Goal: Task Accomplishment & Management: Complete application form

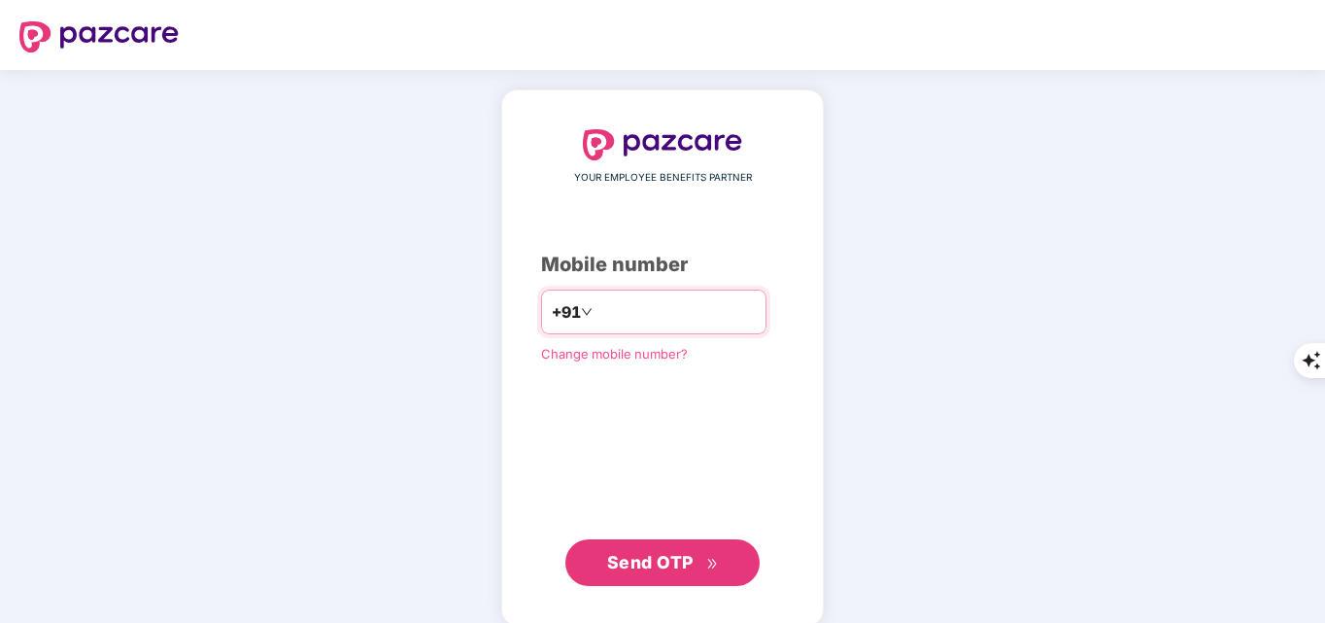
click at [690, 321] on input "*" at bounding box center [676, 311] width 159 height 31
type input "**********"
click at [669, 565] on span "Send OTP" at bounding box center [650, 562] width 86 height 20
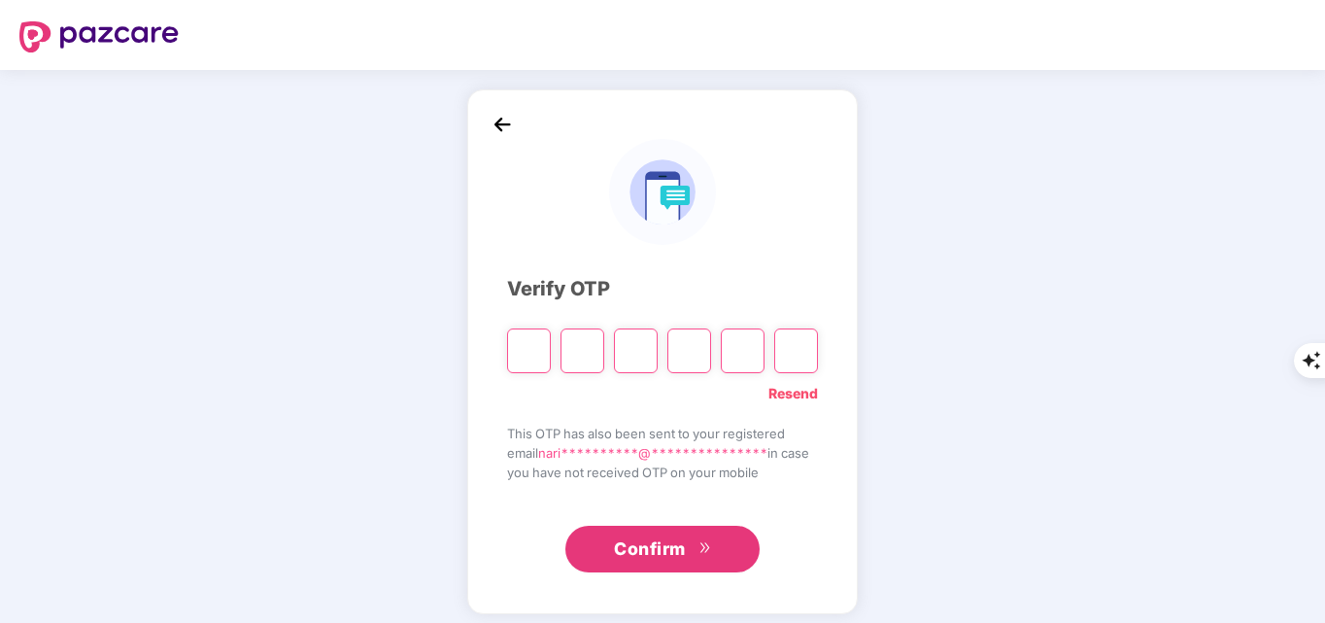
type input "*"
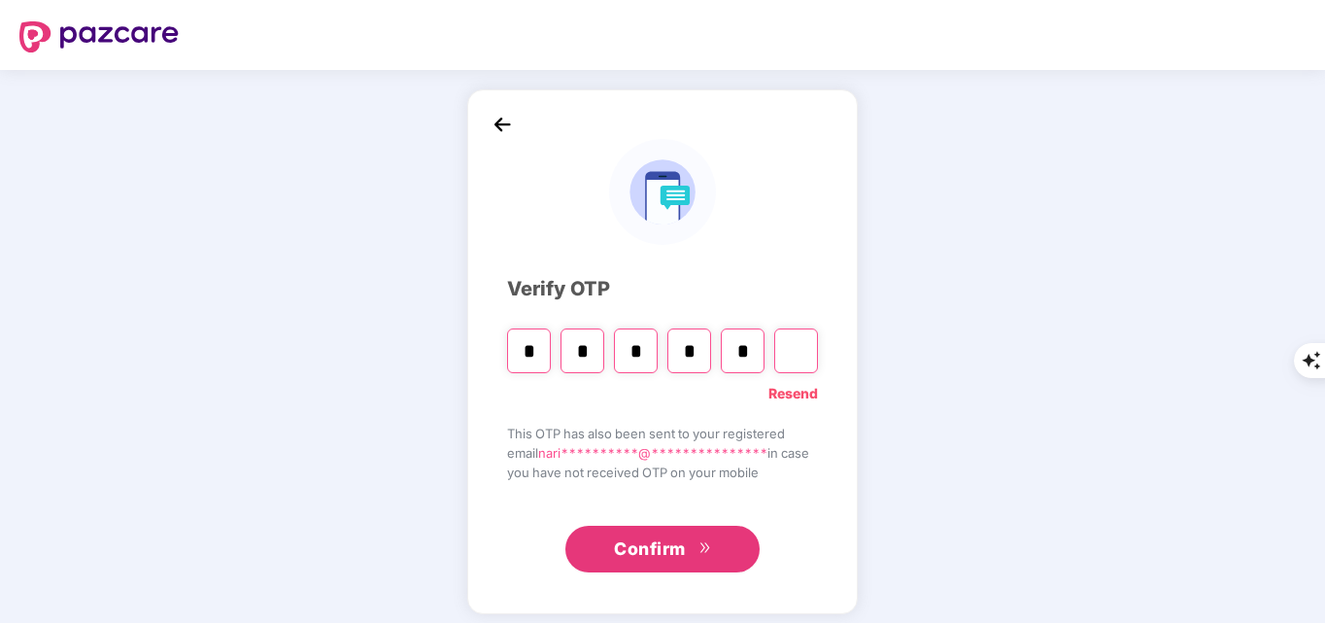
type input "*"
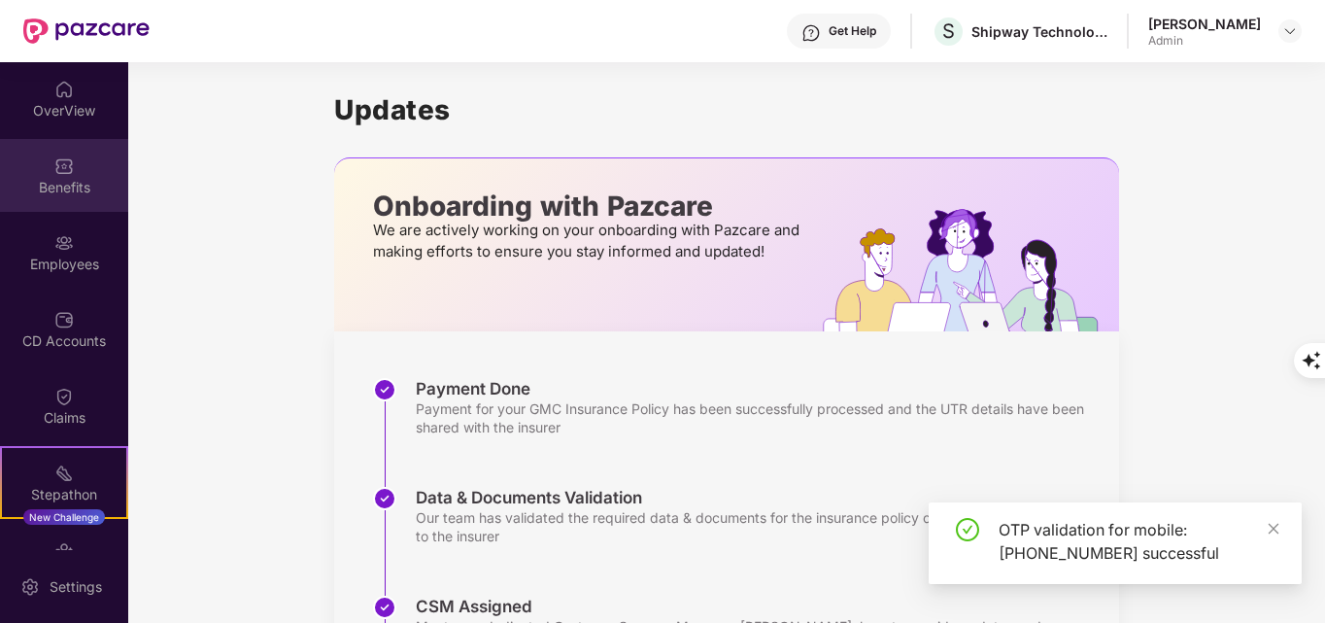
click at [62, 187] on div "Benefits" at bounding box center [64, 187] width 128 height 19
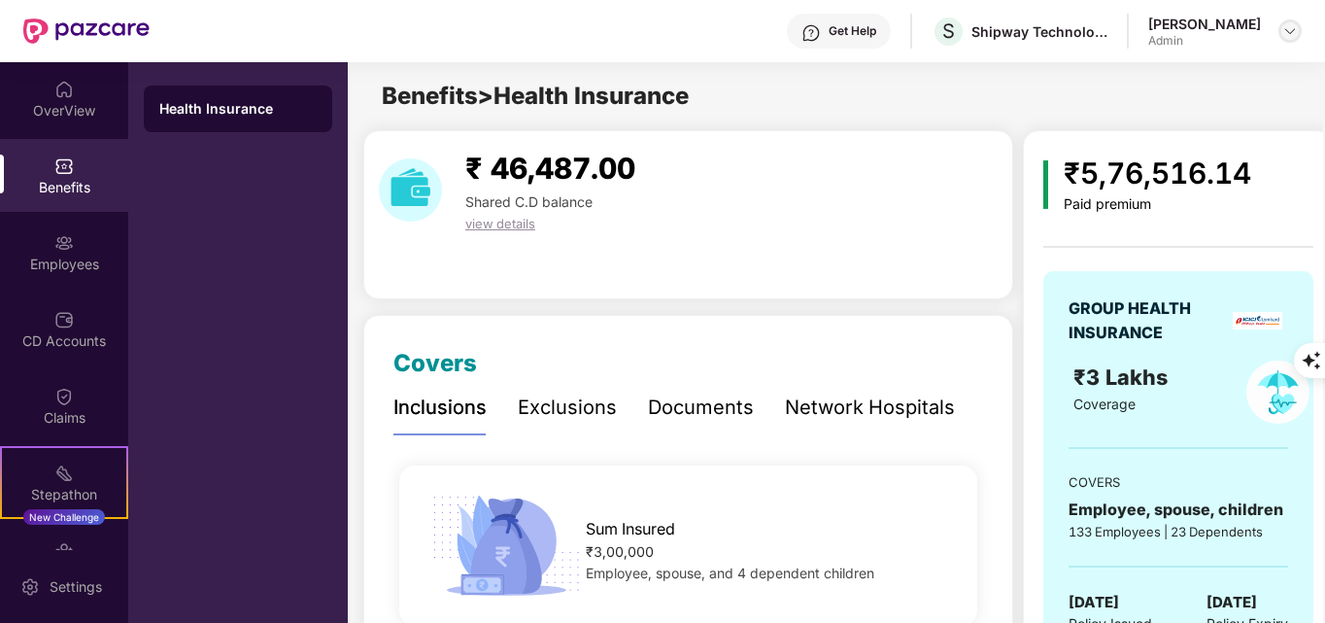
click at [1291, 31] on img at bounding box center [1290, 31] width 16 height 16
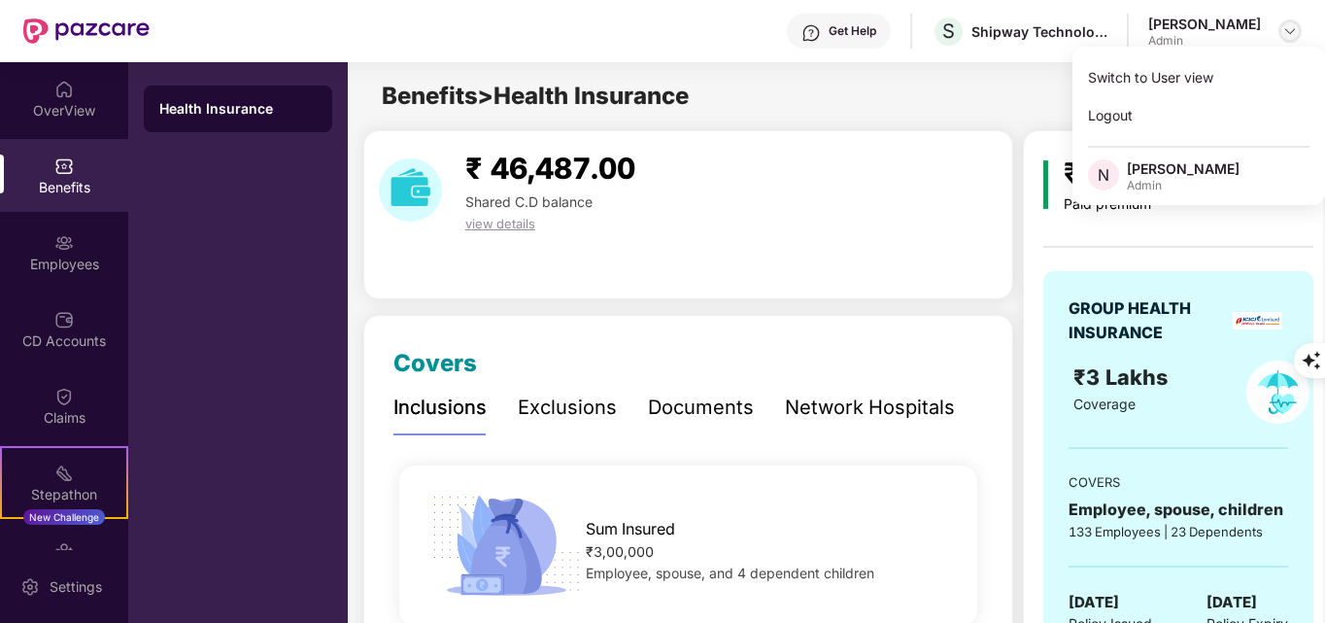
click at [1291, 31] on img at bounding box center [1290, 31] width 16 height 16
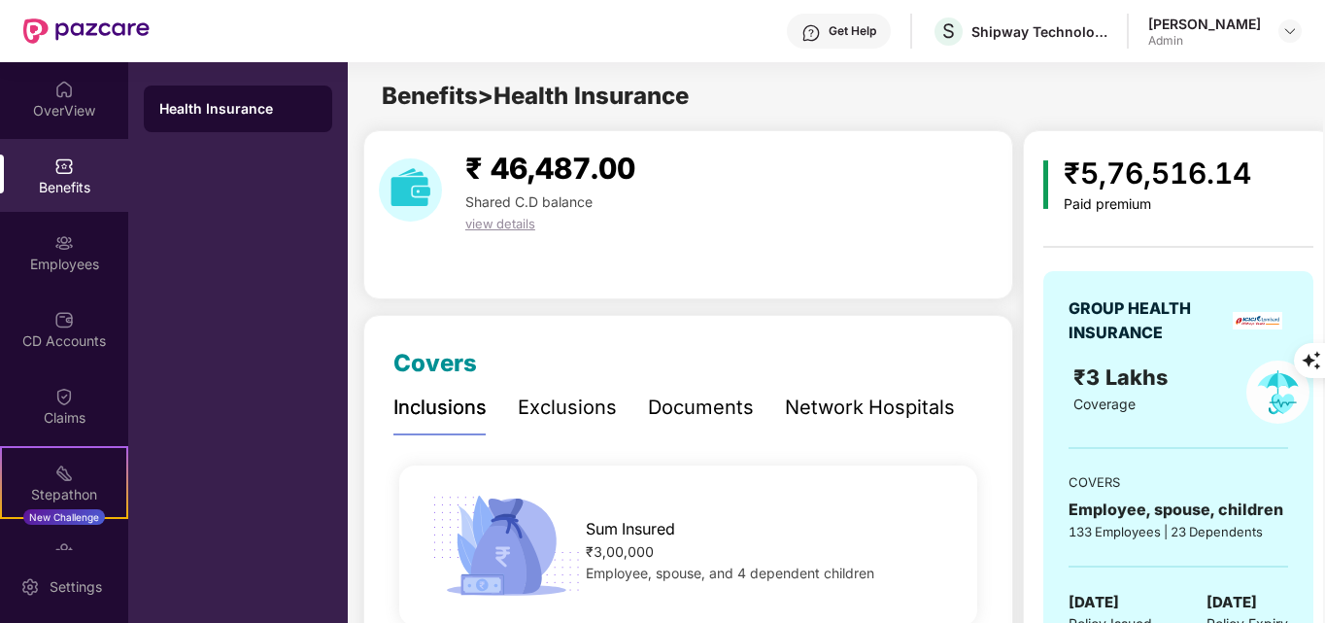
click at [853, 31] on div "Get Help" at bounding box center [853, 31] width 48 height 16
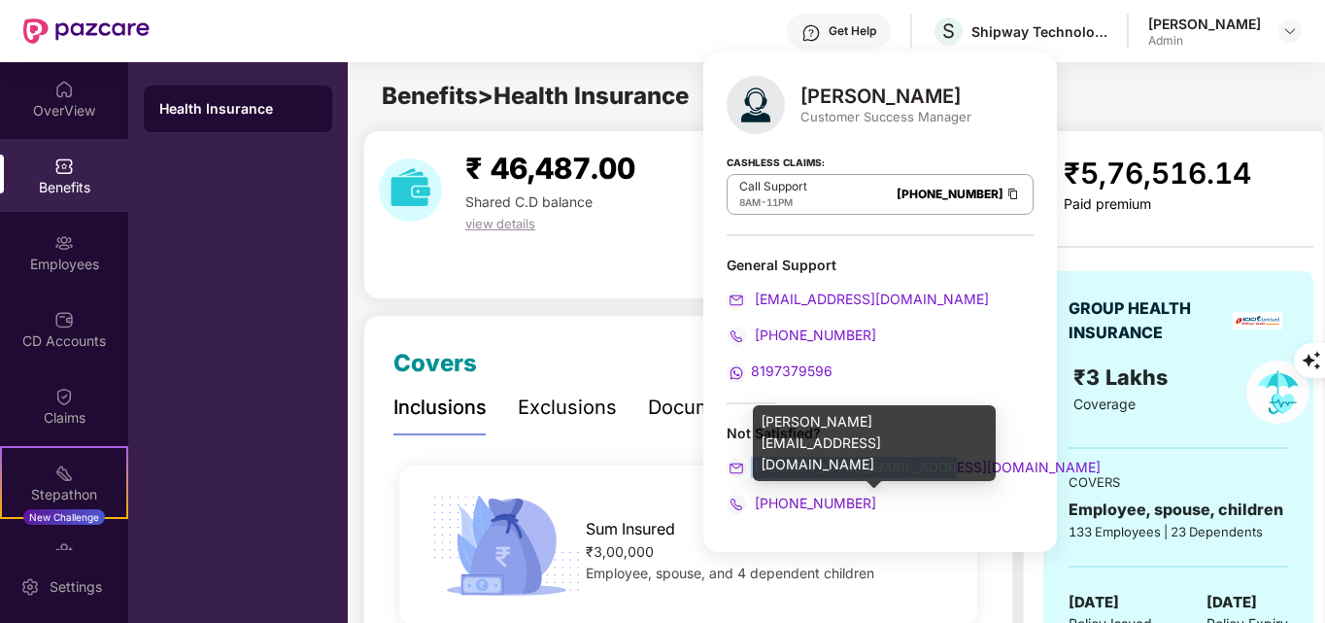
drag, startPoint x: 947, startPoint y: 464, endPoint x: 741, endPoint y: 463, distance: 206.0
click at [741, 463] on div "harshal.bedi@pazcare.com" at bounding box center [880, 467] width 307 height 21
copy span "harshal.bedi@pazcare.com"
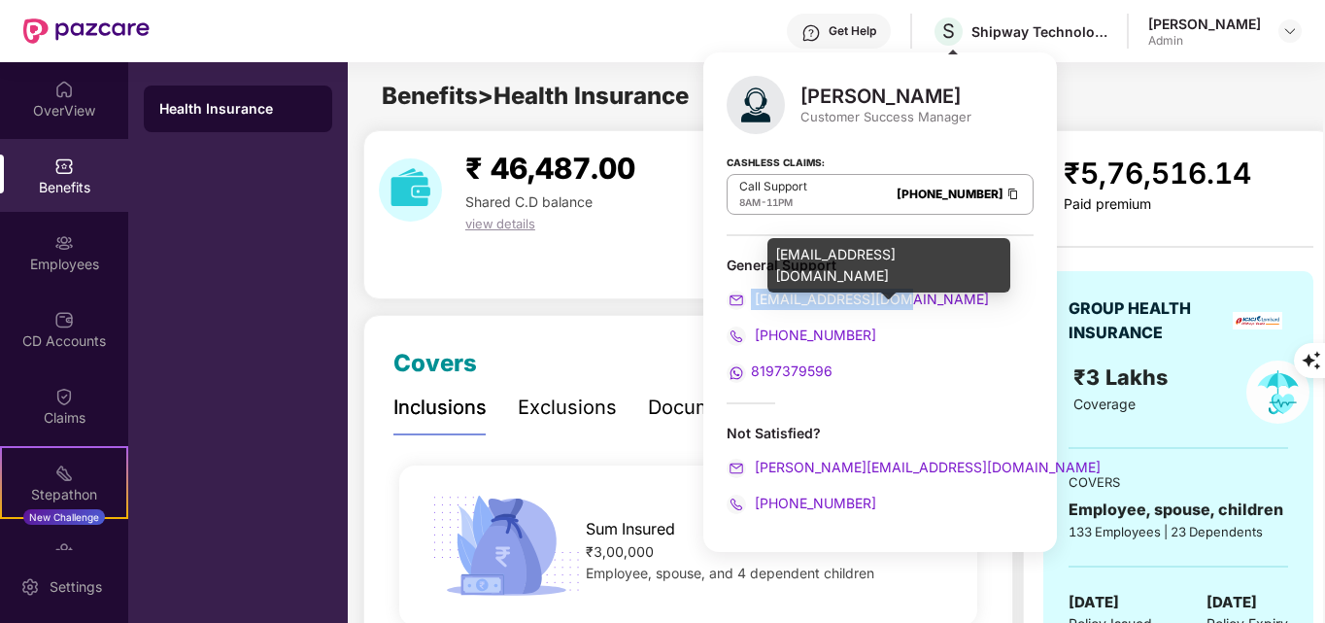
drag, startPoint x: 917, startPoint y: 307, endPoint x: 752, endPoint y: 299, distance: 165.3
click at [752, 299] on div "support@pazcare.com" at bounding box center [880, 299] width 307 height 21
copy span "support@pazcare.com"
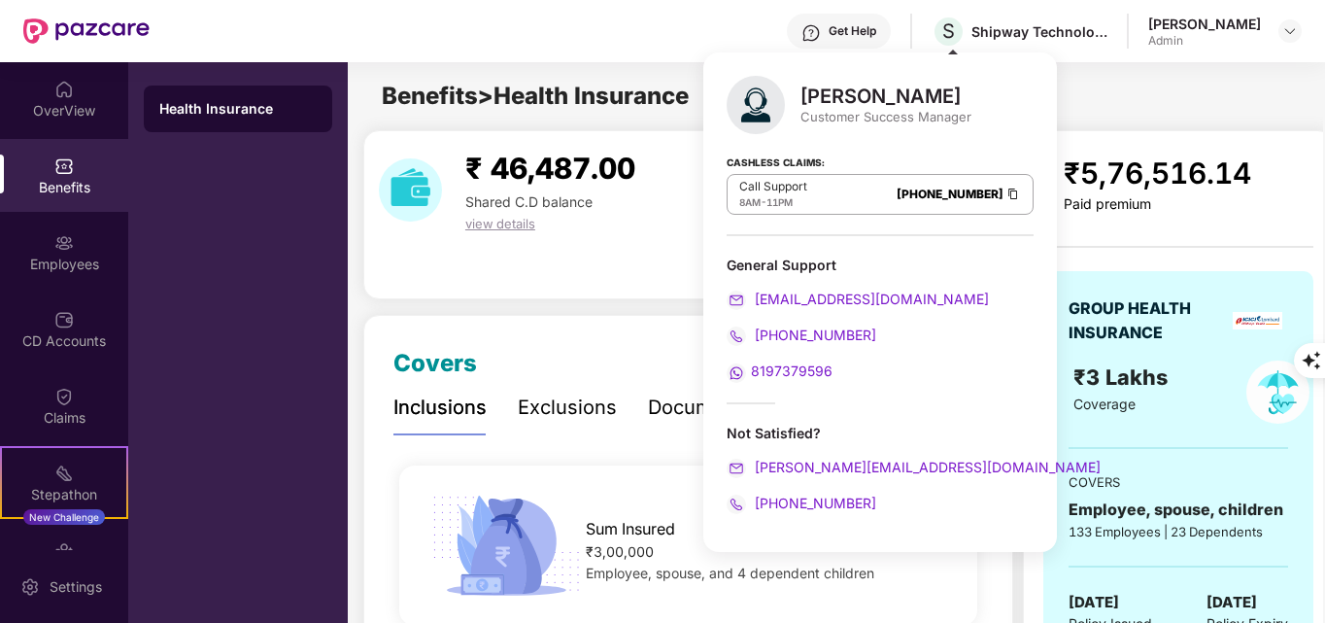
click at [938, 256] on div "General Support" at bounding box center [880, 265] width 307 height 18
click at [1068, 86] on div "Benefits > Health Insurance" at bounding box center [835, 96] width 975 height 37
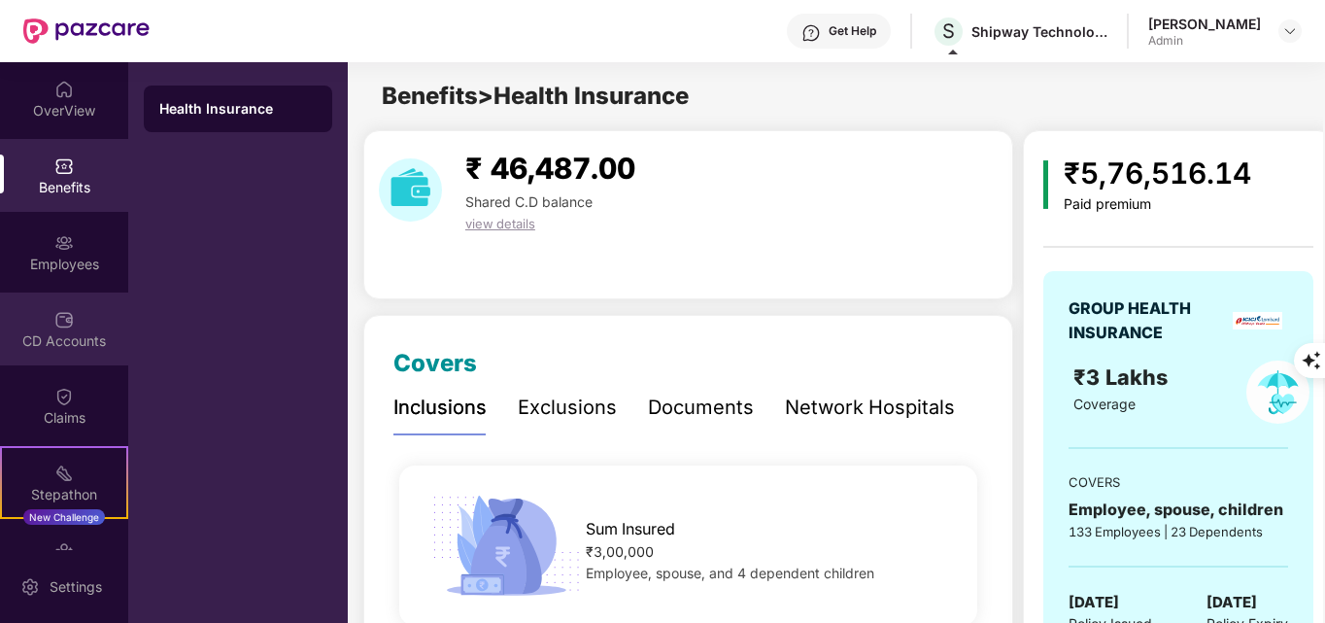
click at [77, 325] on div "CD Accounts" at bounding box center [64, 328] width 128 height 73
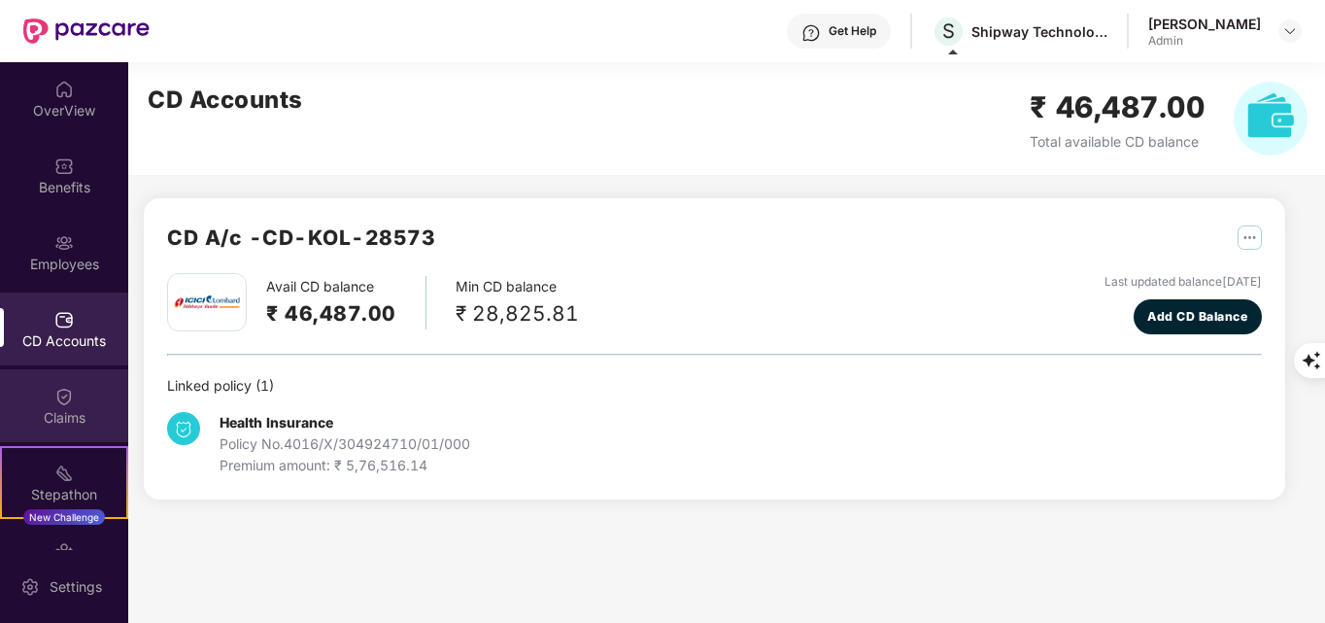
click at [58, 419] on div "Claims" at bounding box center [64, 417] width 128 height 19
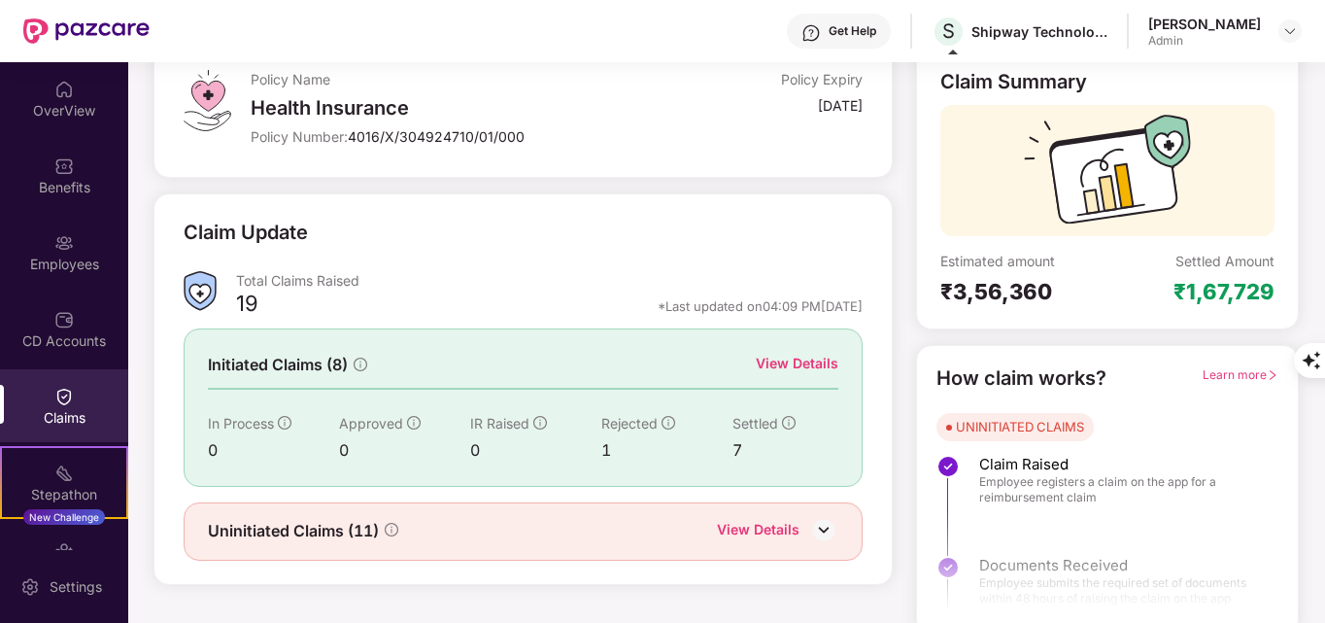
scroll to position [138, 0]
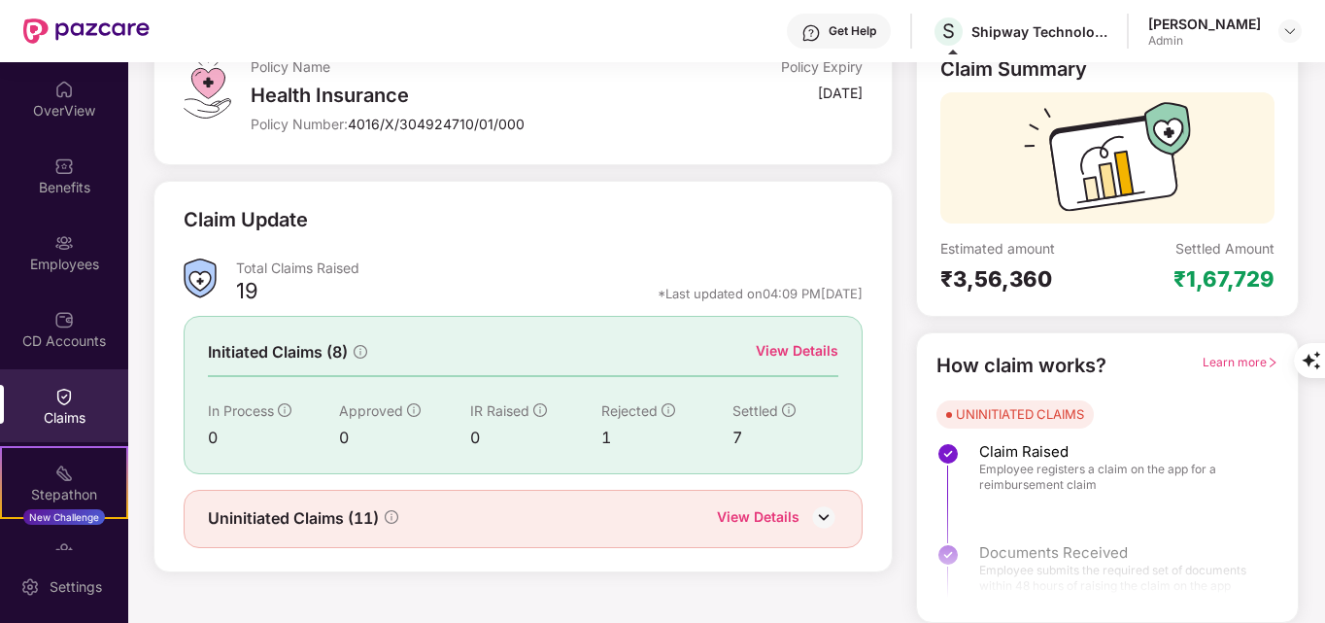
click at [812, 517] on img at bounding box center [823, 516] width 29 height 29
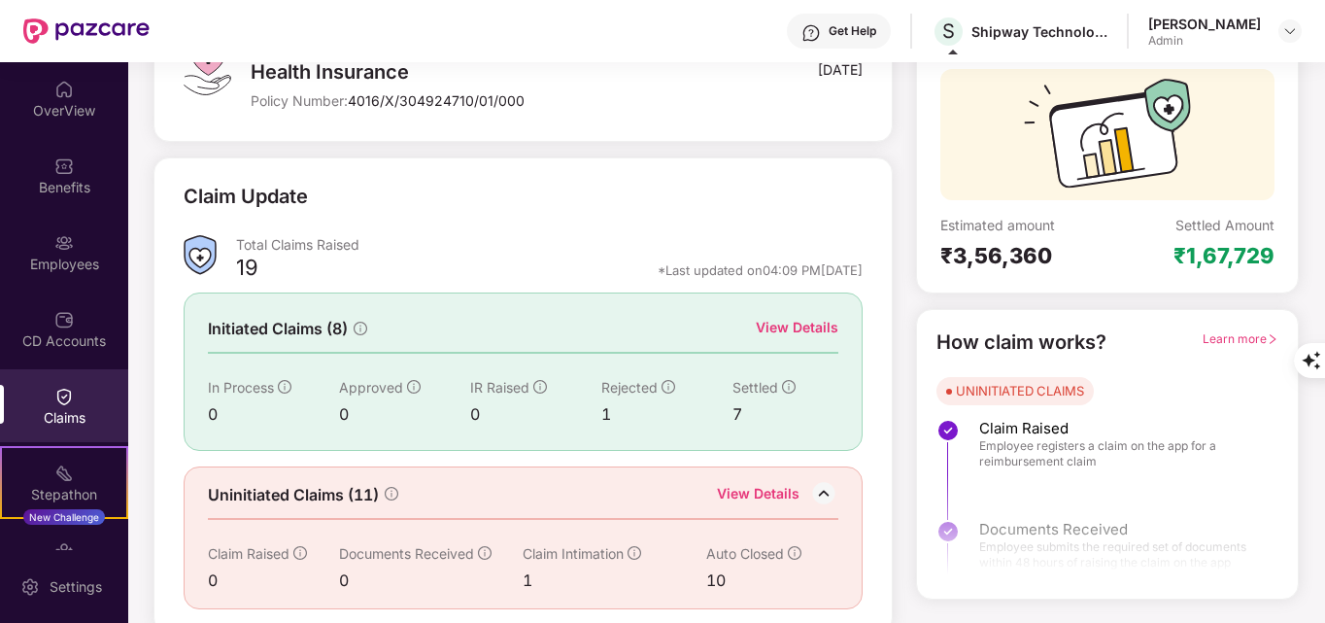
scroll to position [172, 0]
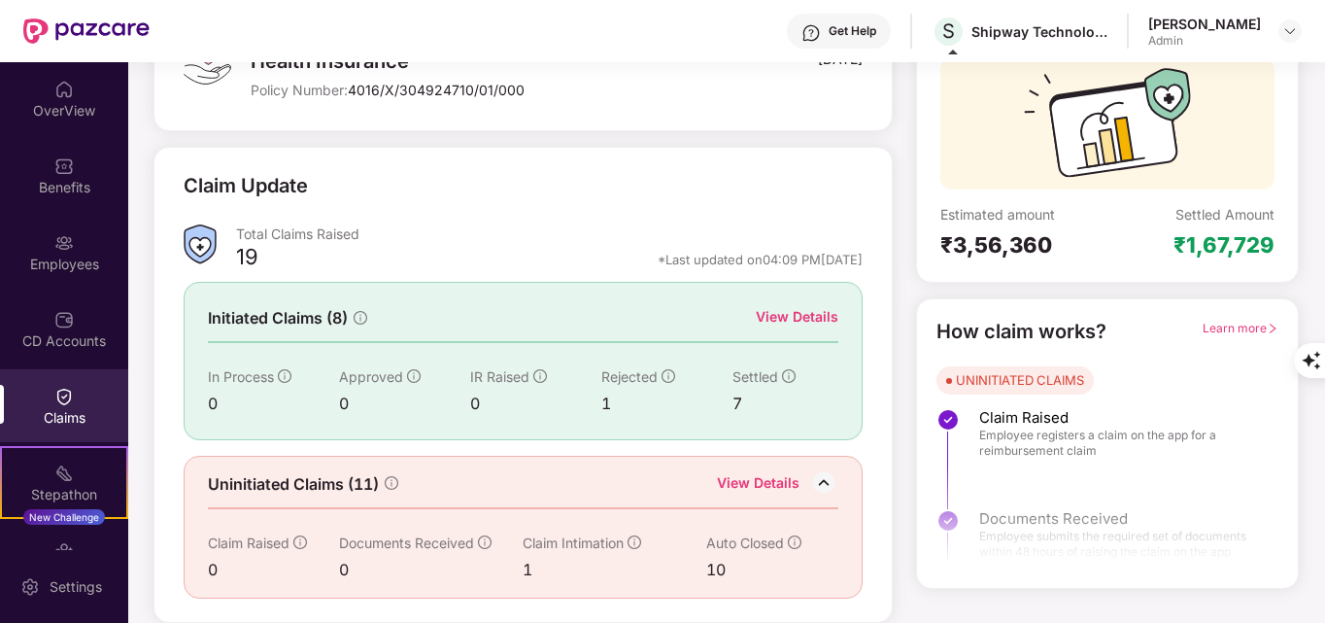
click at [1090, 368] on div "UNINITIATED CLAIMS Claim Raised Employee registers a claim on the app for a rei…" at bounding box center [1108, 525] width 342 height 319
click at [1181, 432] on span "Employee registers a claim on the app for a reimbursement claim" at bounding box center [1119, 442] width 280 height 31
click at [1233, 328] on span "Learn more" at bounding box center [1241, 328] width 76 height 15
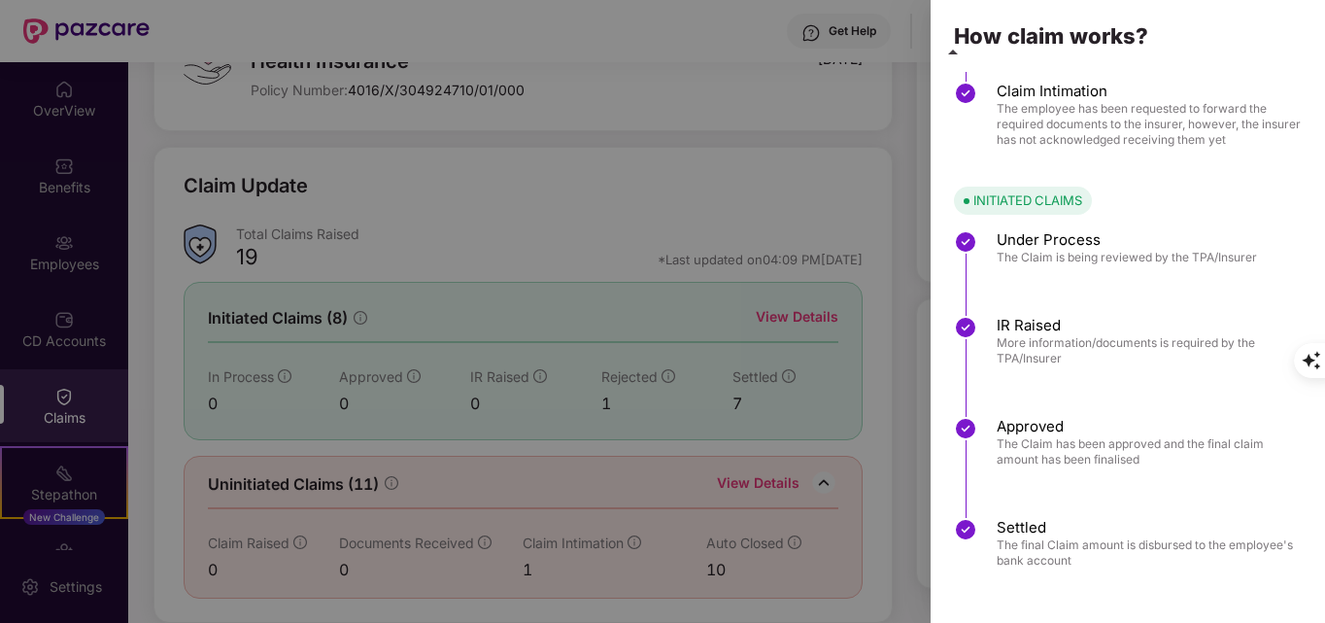
scroll to position [0, 0]
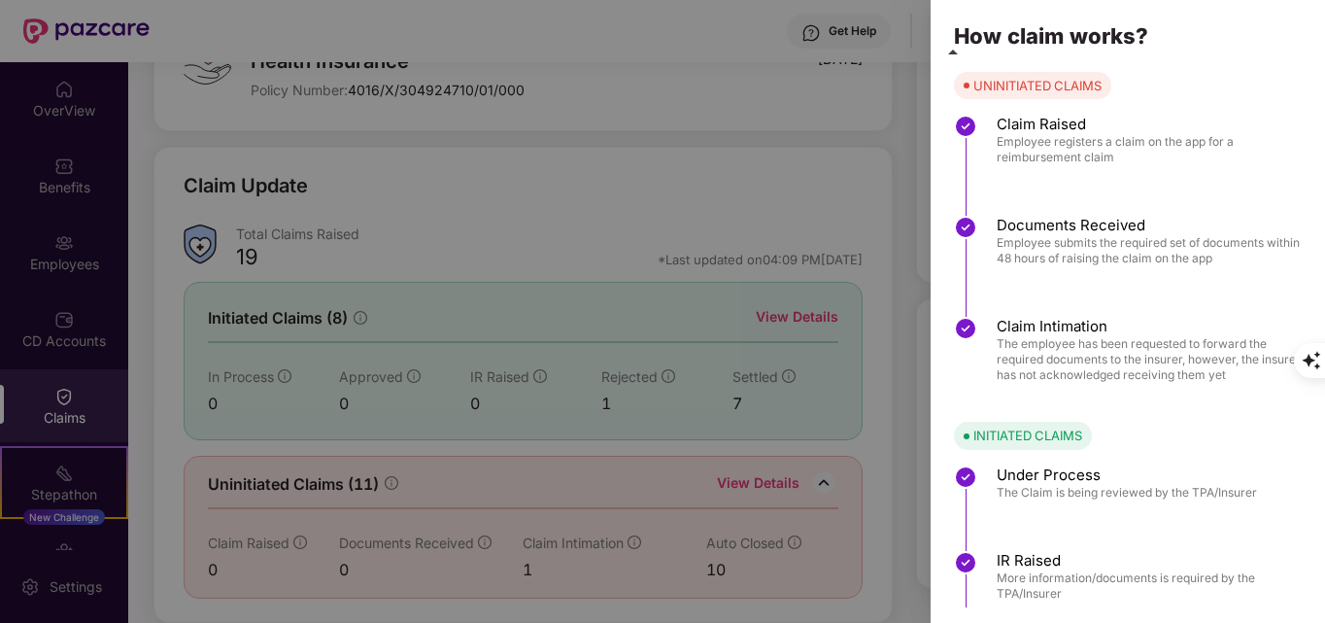
click at [566, 155] on div at bounding box center [662, 311] width 1325 height 623
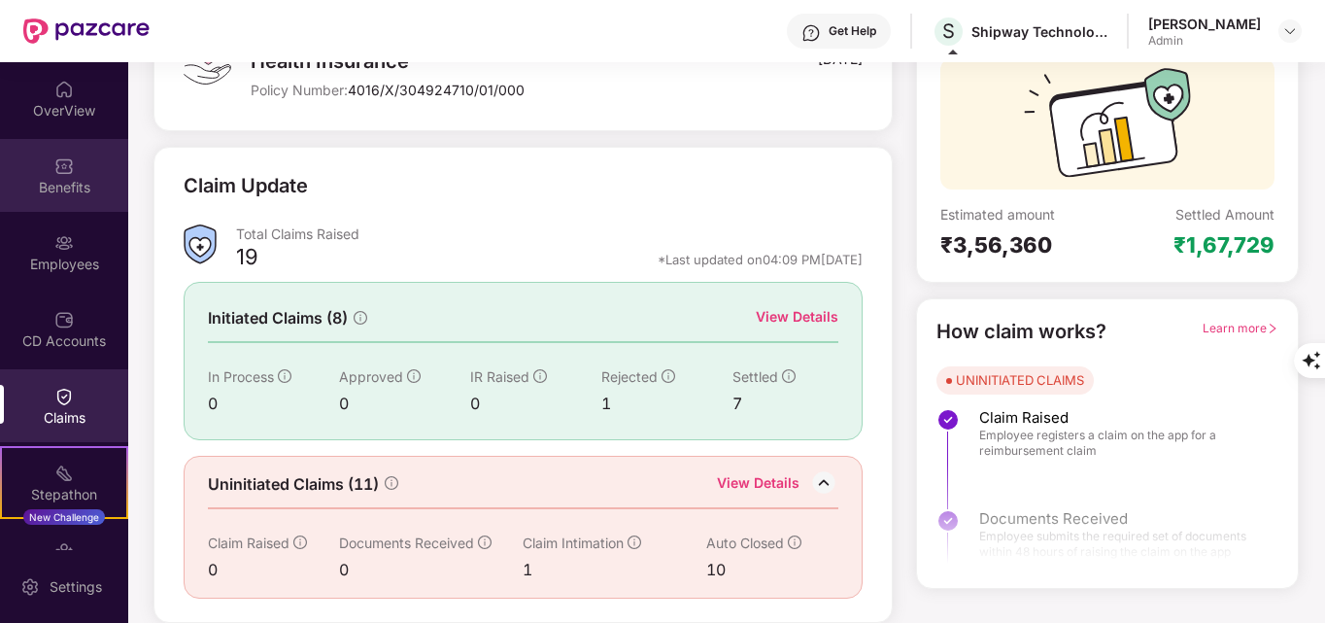
click at [51, 179] on div "Benefits" at bounding box center [64, 186] width 128 height 19
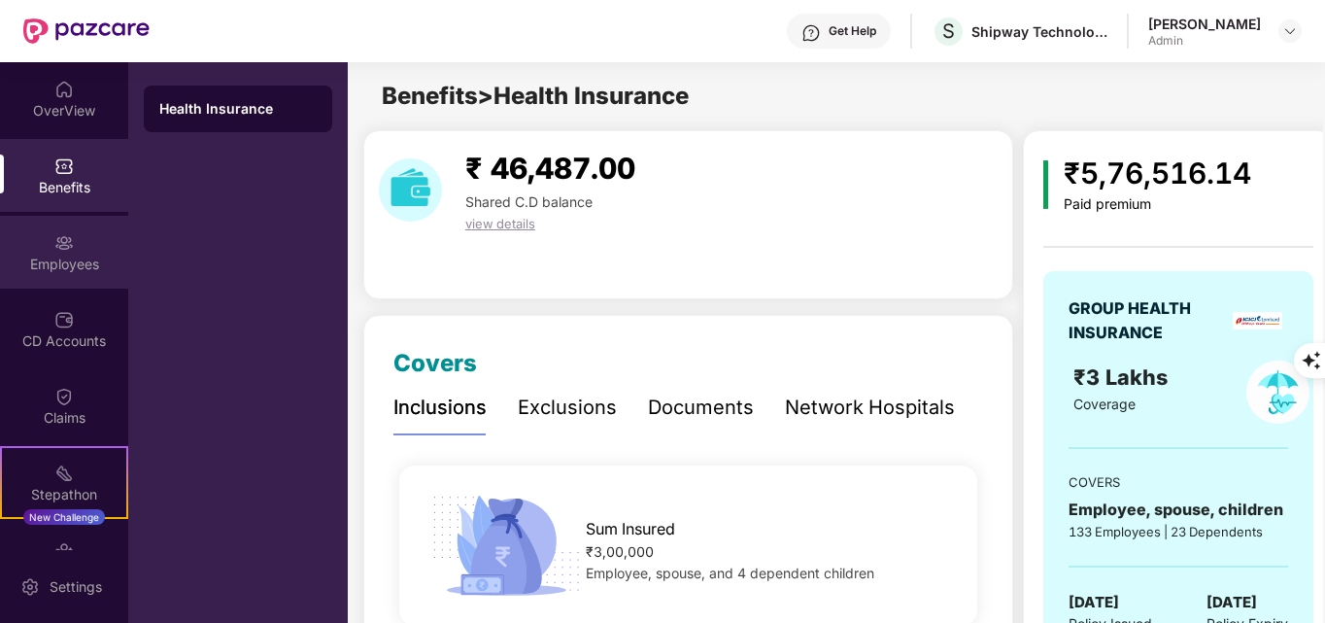
click at [81, 241] on div "Employees" at bounding box center [64, 252] width 128 height 73
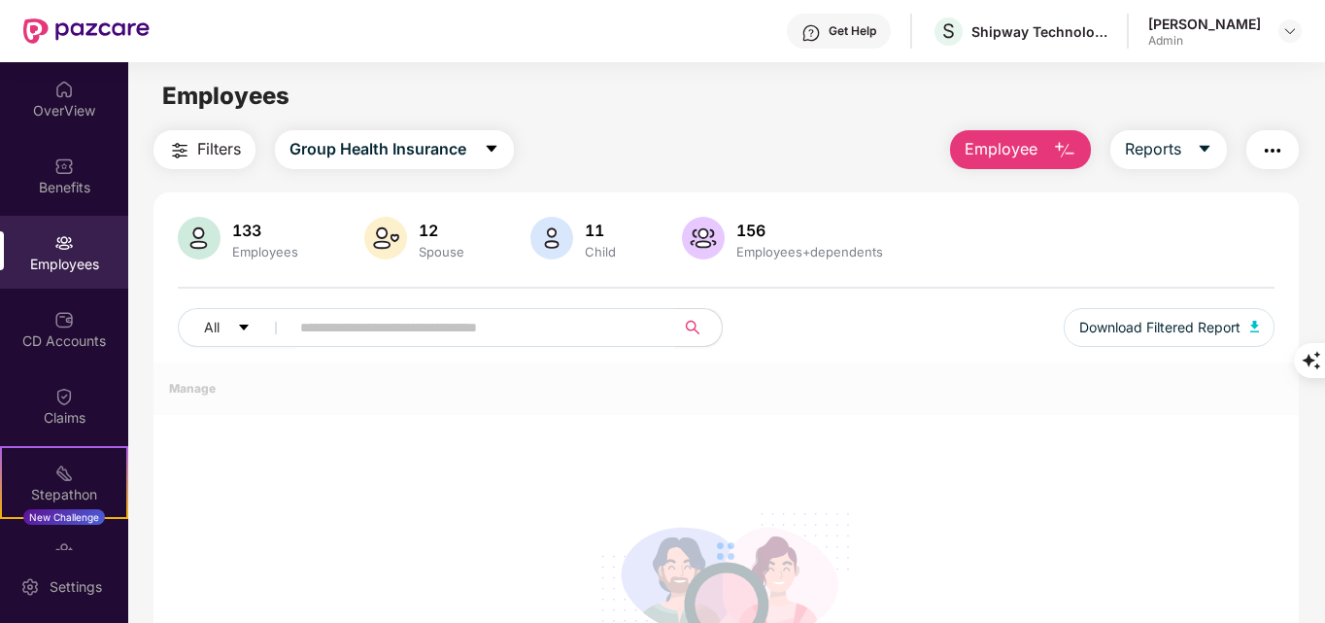
click at [467, 338] on input "text" at bounding box center [474, 327] width 349 height 29
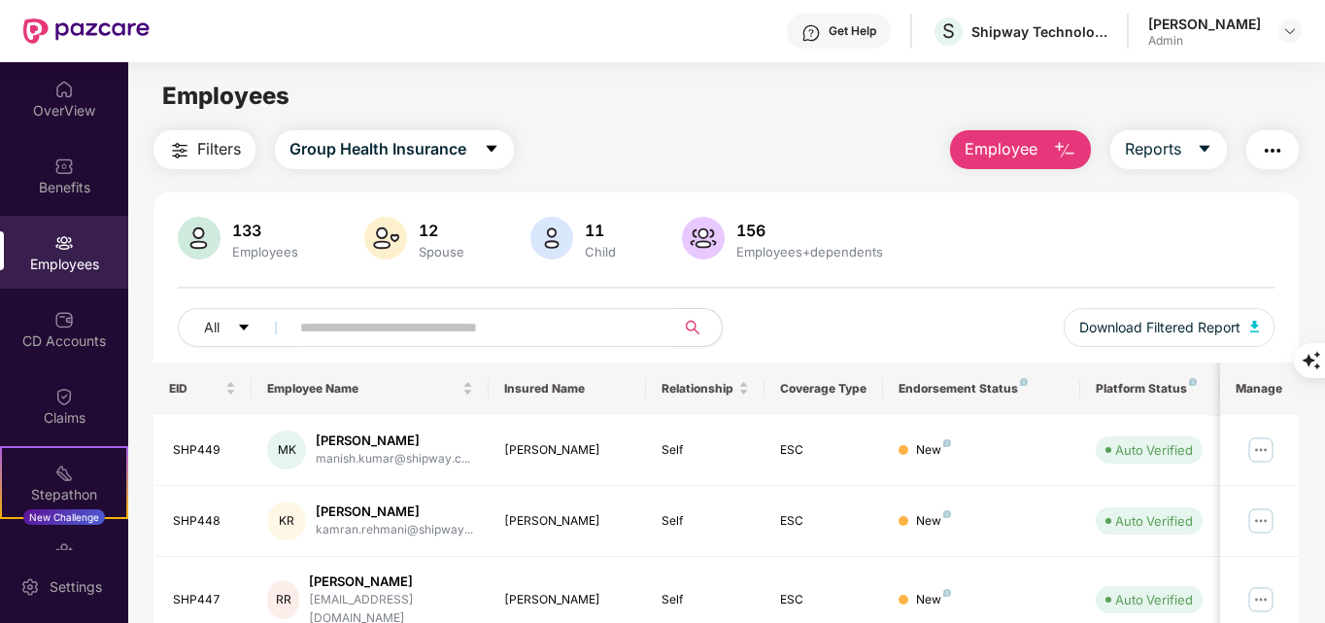
paste input "**********"
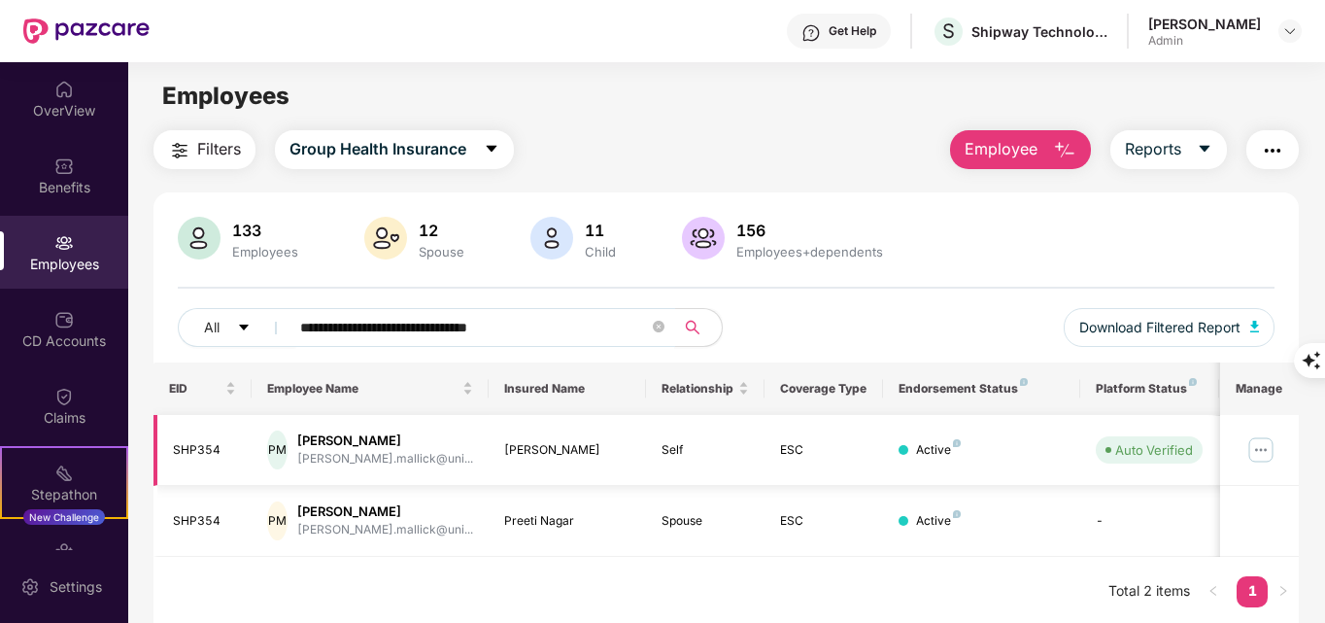
type input "**********"
click at [1266, 439] on img at bounding box center [1260, 449] width 31 height 31
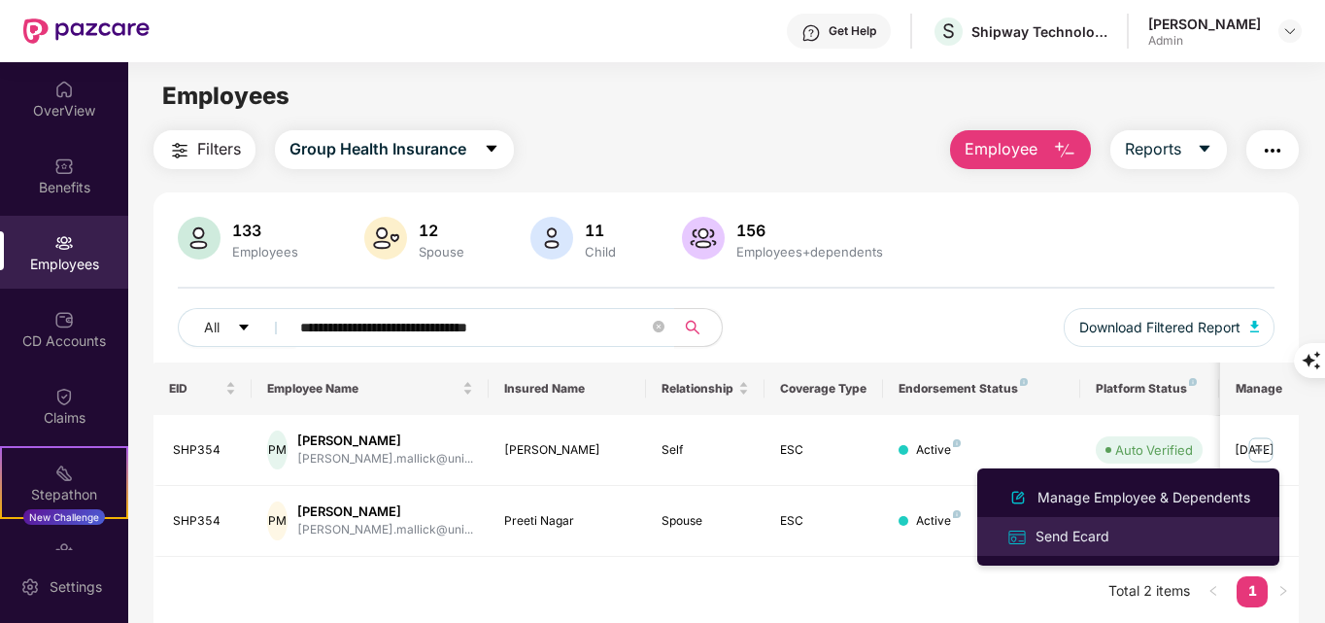
click at [1050, 536] on div "Send Ecard" at bounding box center [1073, 536] width 82 height 21
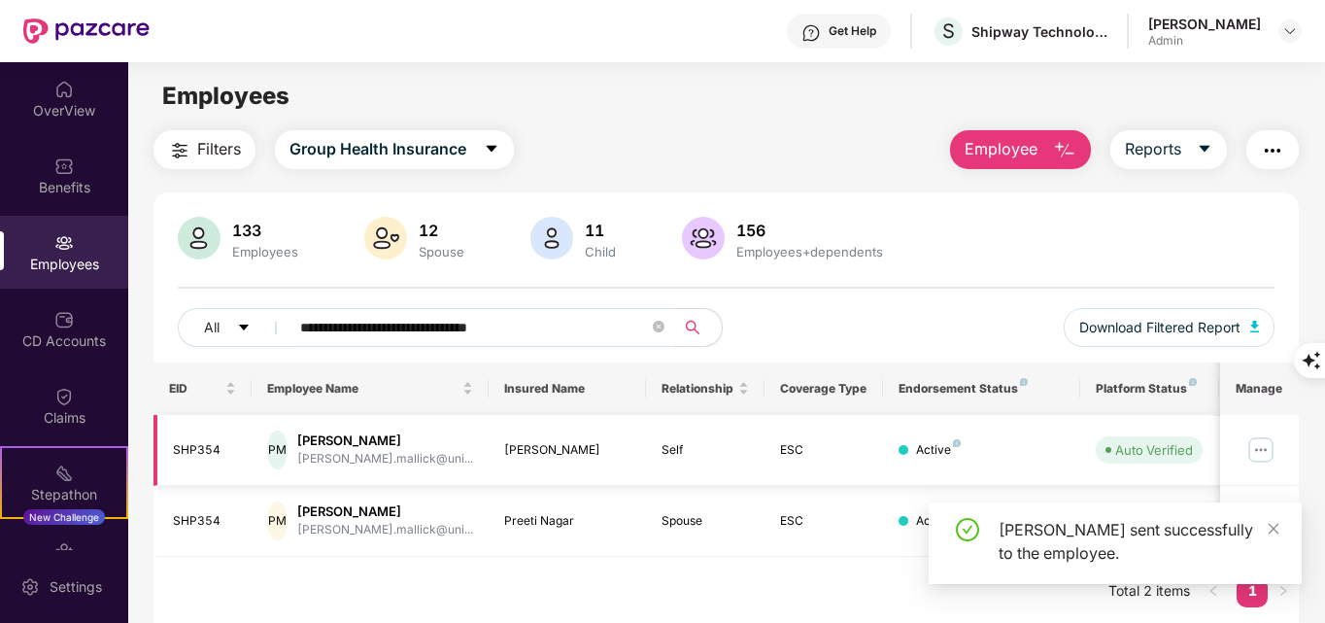
click at [1268, 445] on img at bounding box center [1260, 449] width 31 height 31
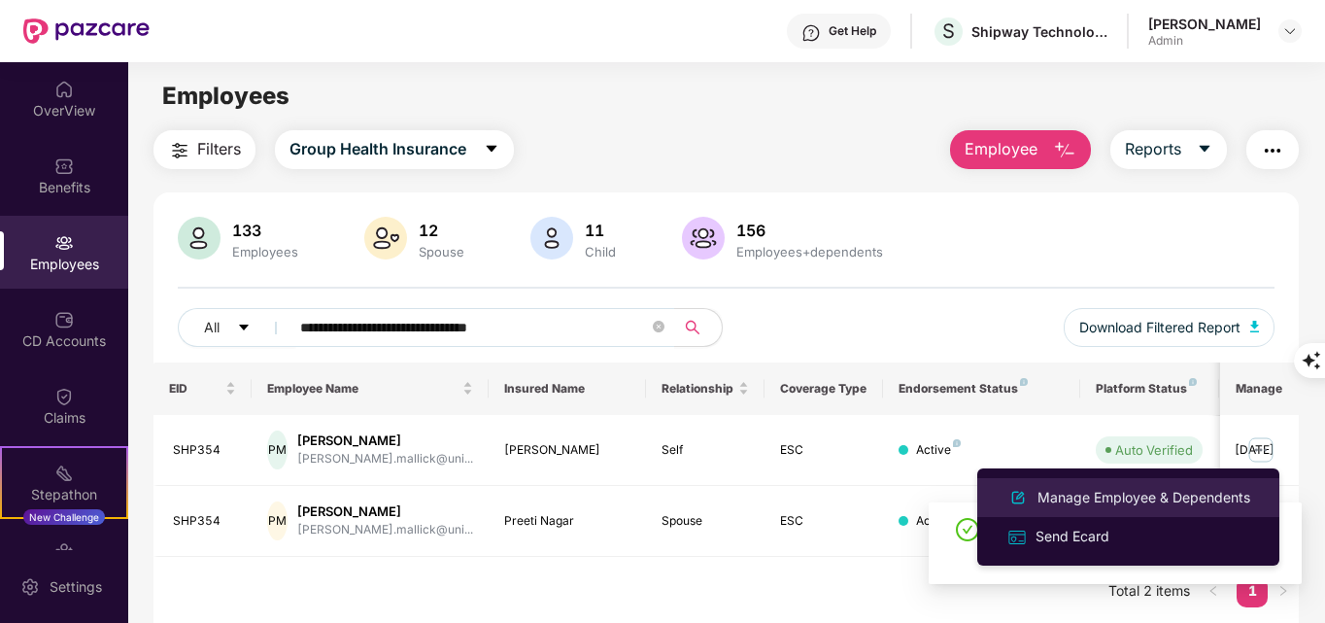
click at [1091, 497] on div "Manage Employee & Dependents" at bounding box center [1144, 497] width 221 height 21
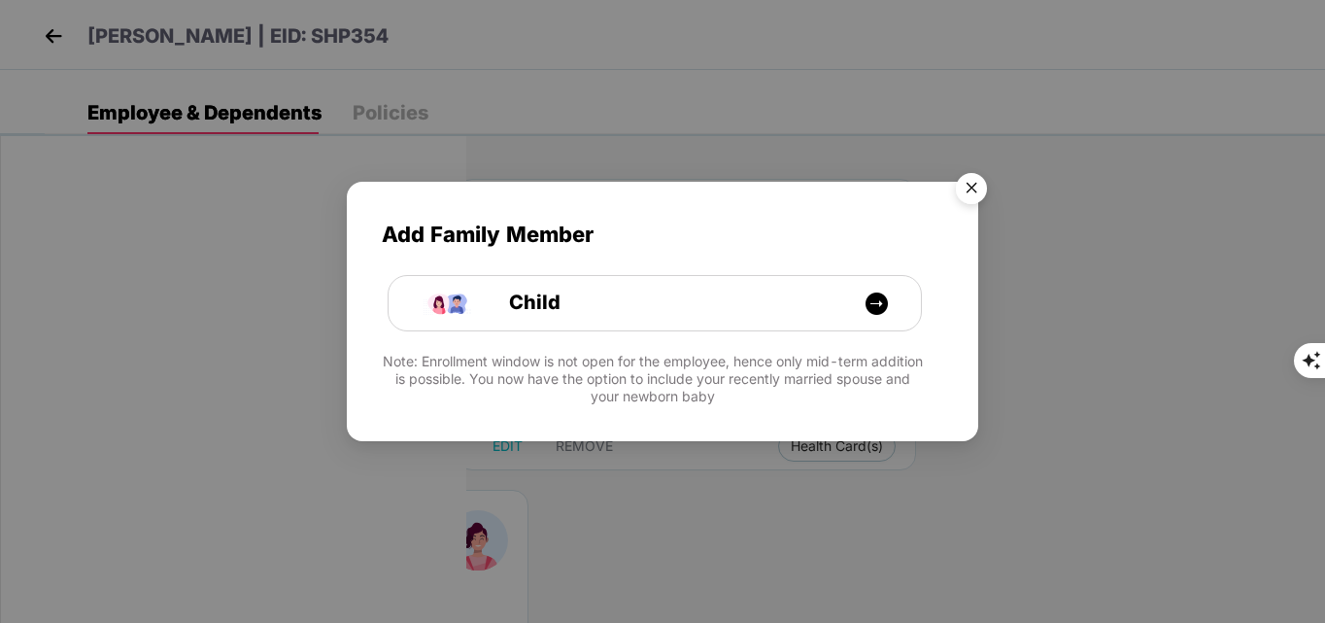
click at [973, 193] on img "Close" at bounding box center [971, 191] width 54 height 54
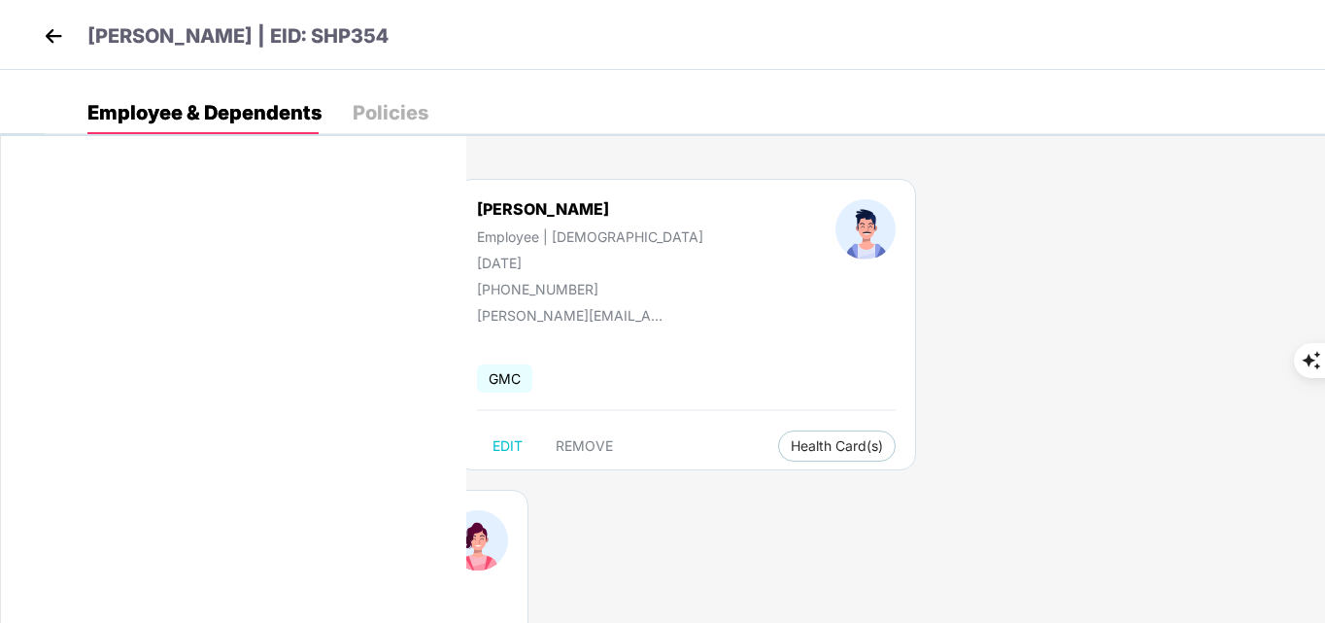
click at [60, 31] on img at bounding box center [53, 35] width 29 height 29
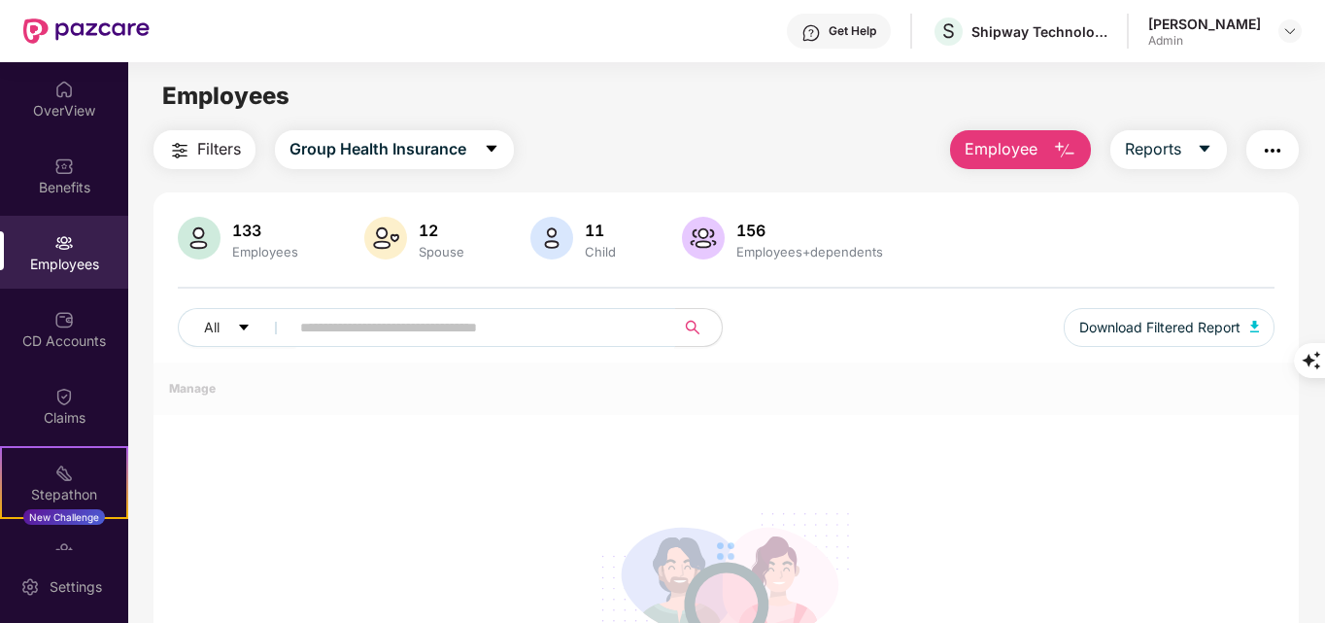
click at [579, 343] on span at bounding box center [476, 327] width 398 height 39
paste input "**********"
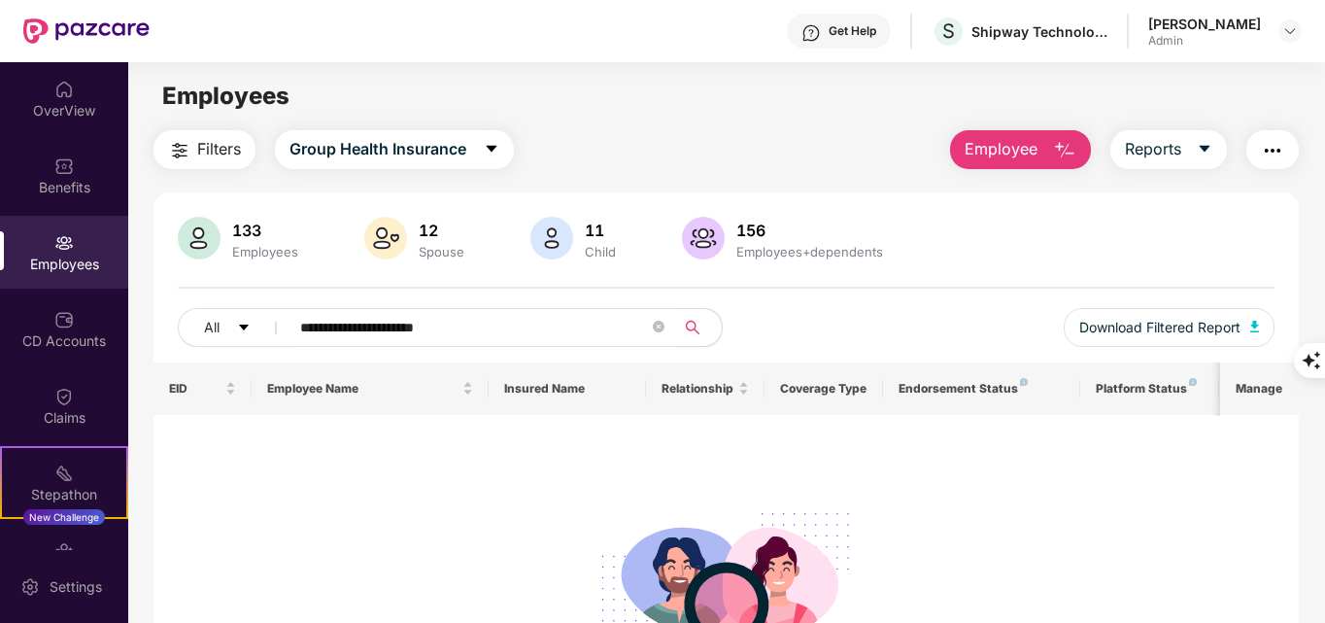
click at [580, 332] on input "**********" at bounding box center [474, 327] width 349 height 29
click at [580, 331] on input "**********" at bounding box center [474, 327] width 349 height 29
paste input "***"
type input "**********"
click at [1196, 140] on button "Reports" at bounding box center [1168, 149] width 117 height 39
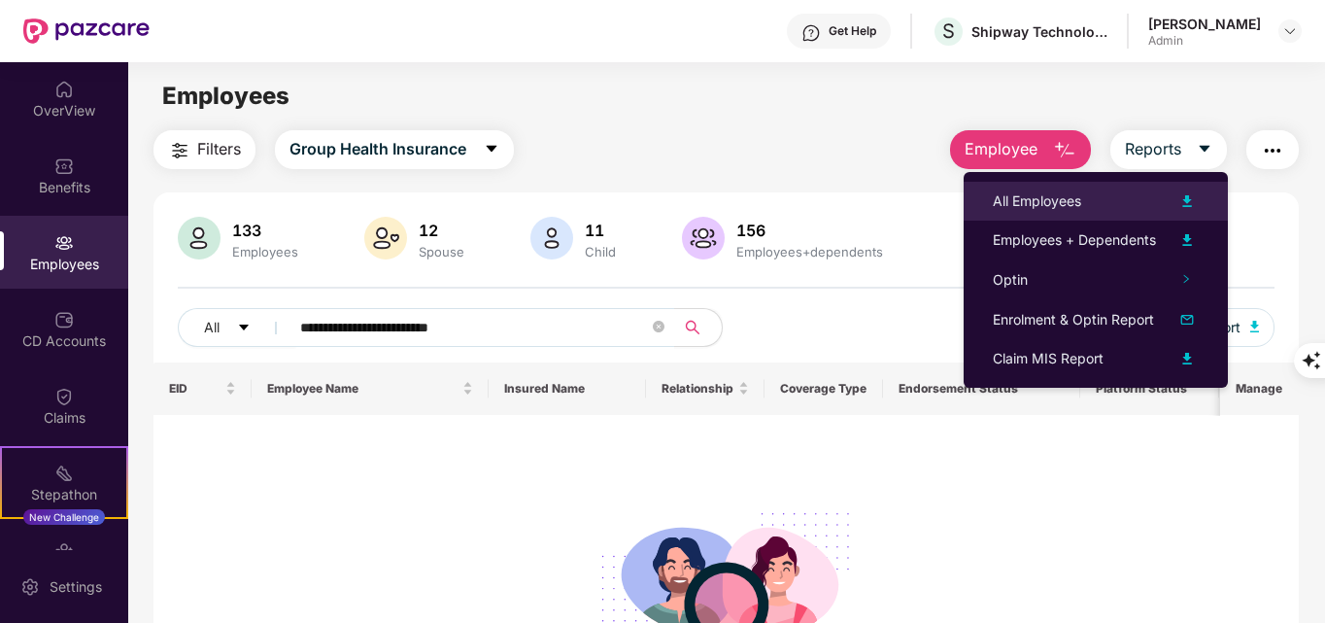
click at [1105, 201] on div "All Employees" at bounding box center [1096, 200] width 206 height 23
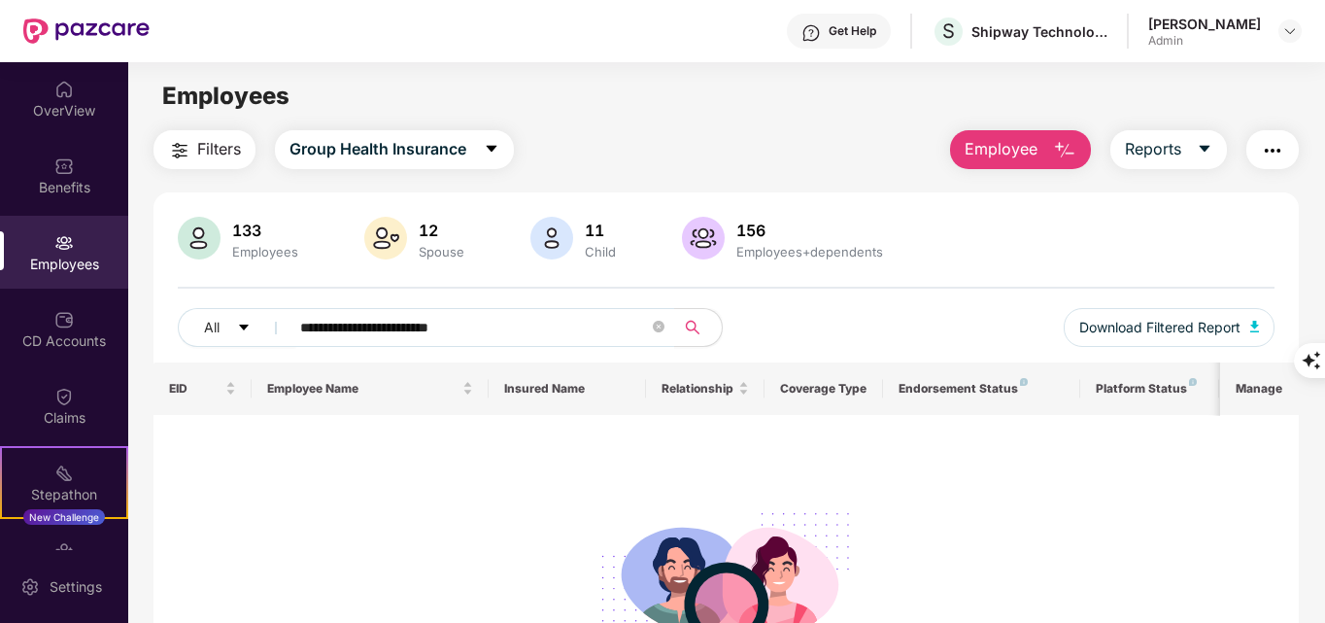
click at [1061, 140] on img "button" at bounding box center [1064, 150] width 23 height 23
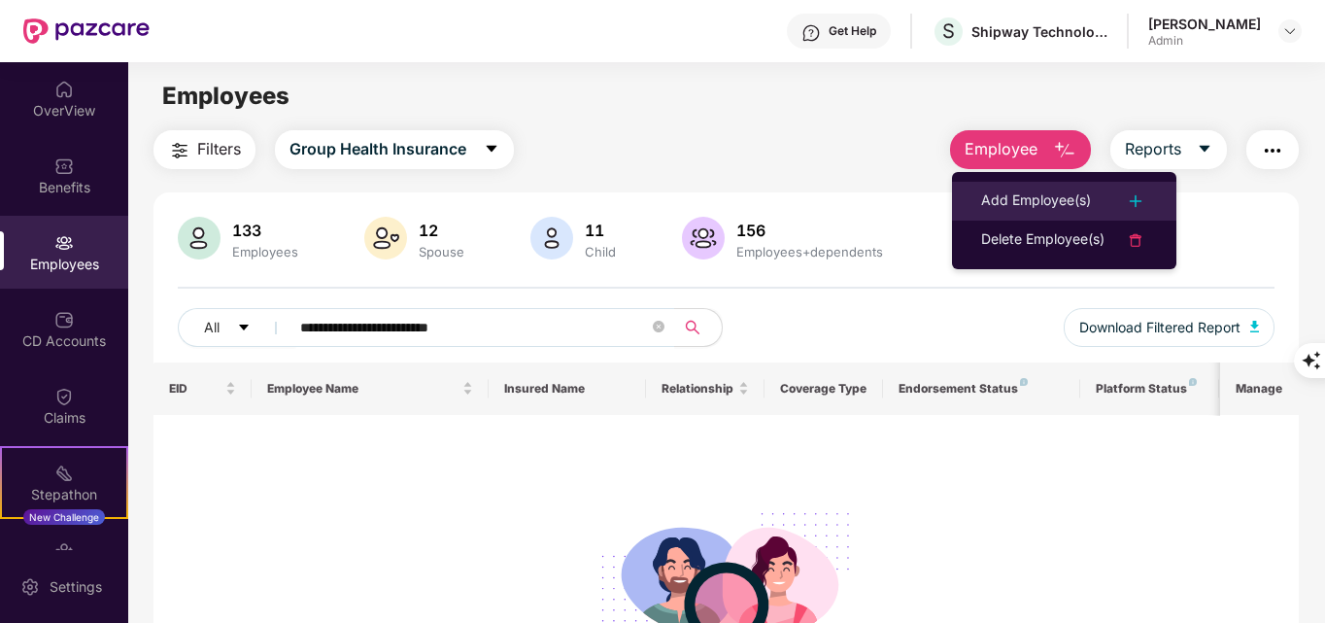
click at [1061, 190] on div "Add Employee(s)" at bounding box center [1036, 200] width 110 height 23
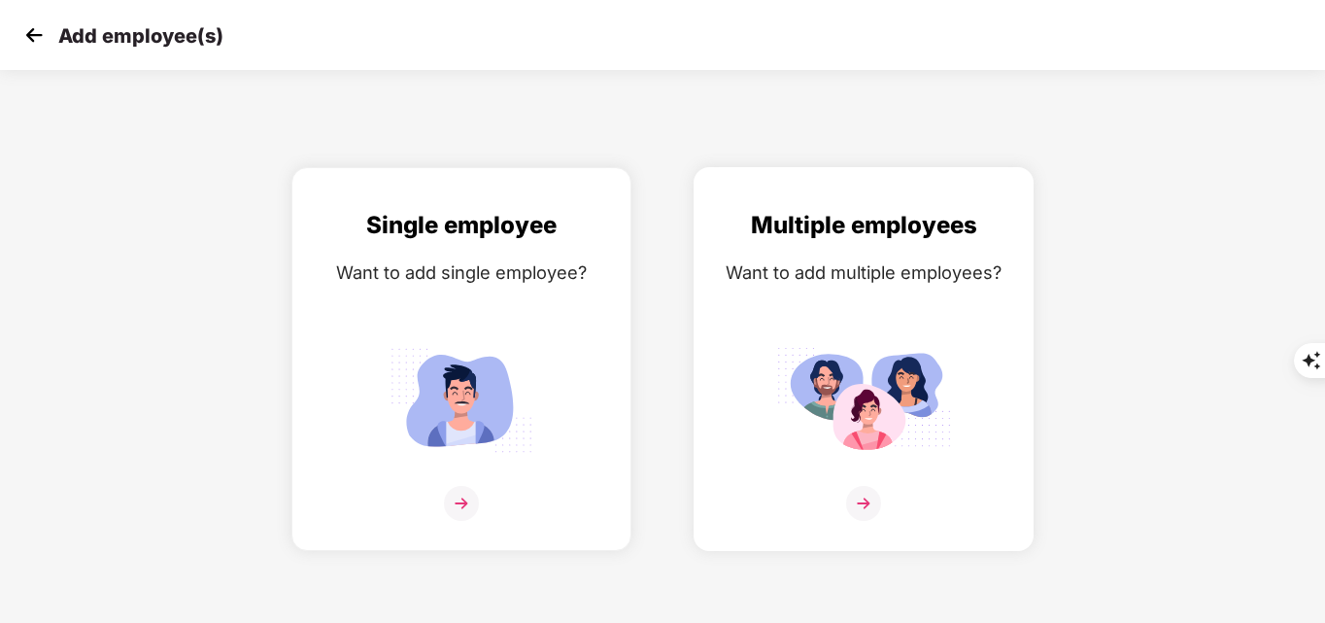
click at [858, 508] on img at bounding box center [863, 503] width 35 height 35
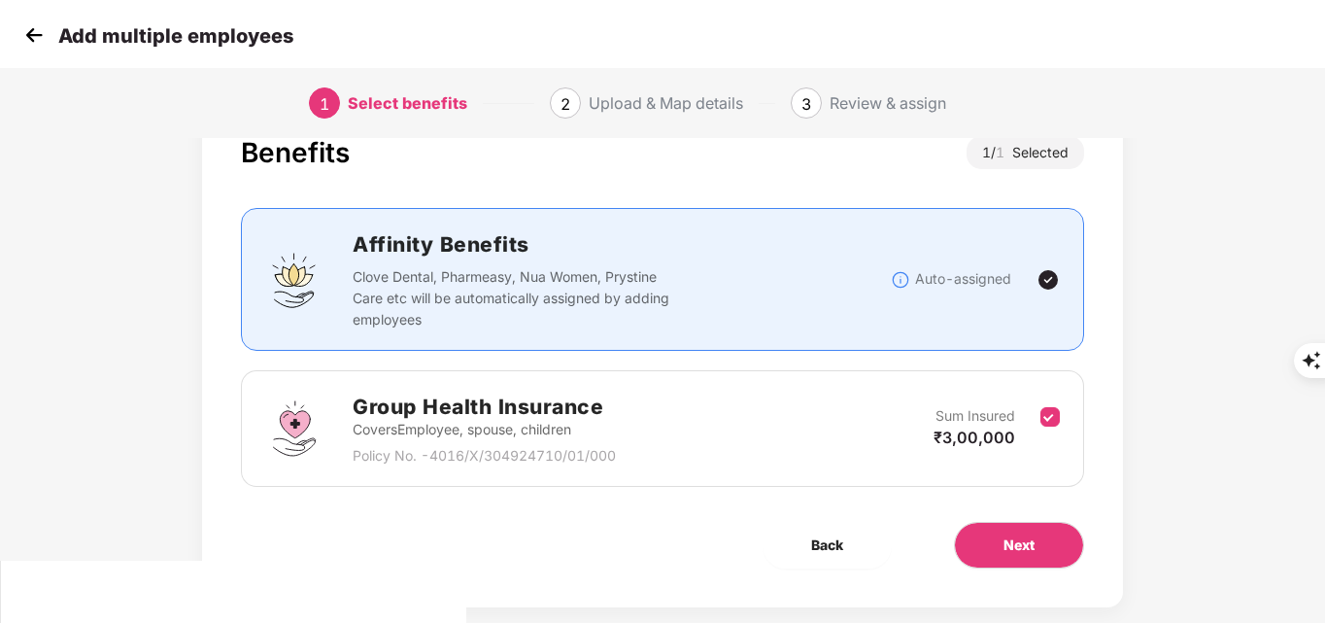
scroll to position [95, 0]
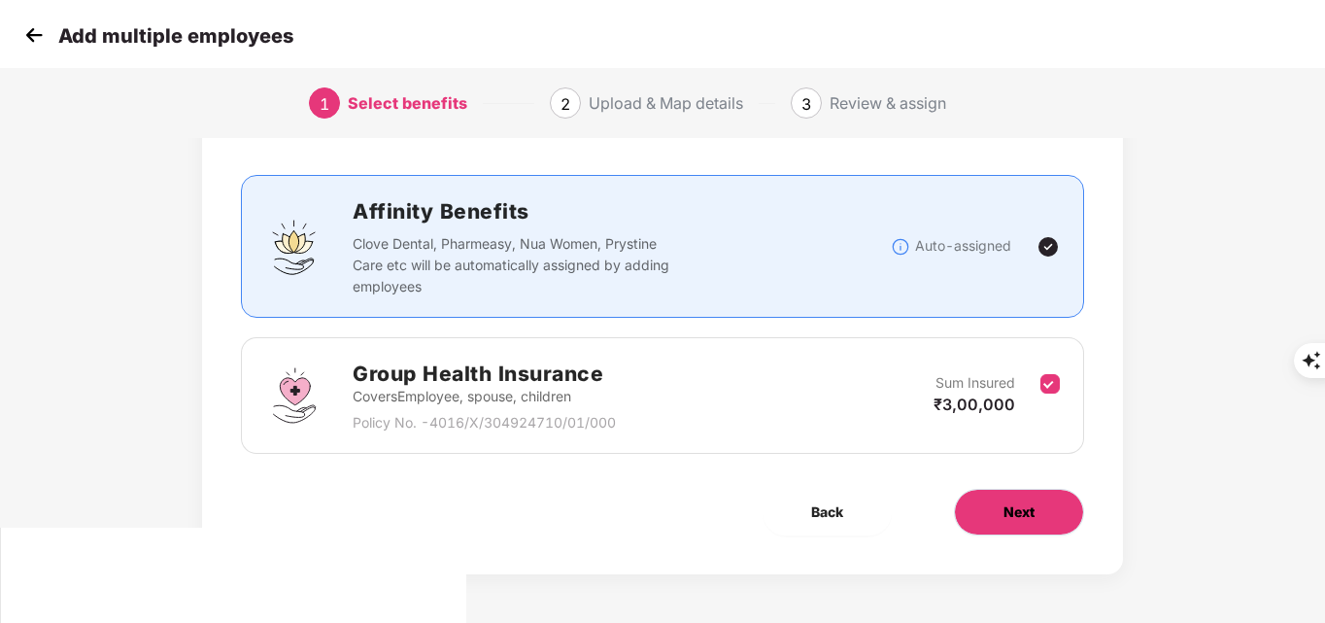
click at [1015, 506] on span "Next" at bounding box center [1019, 511] width 31 height 21
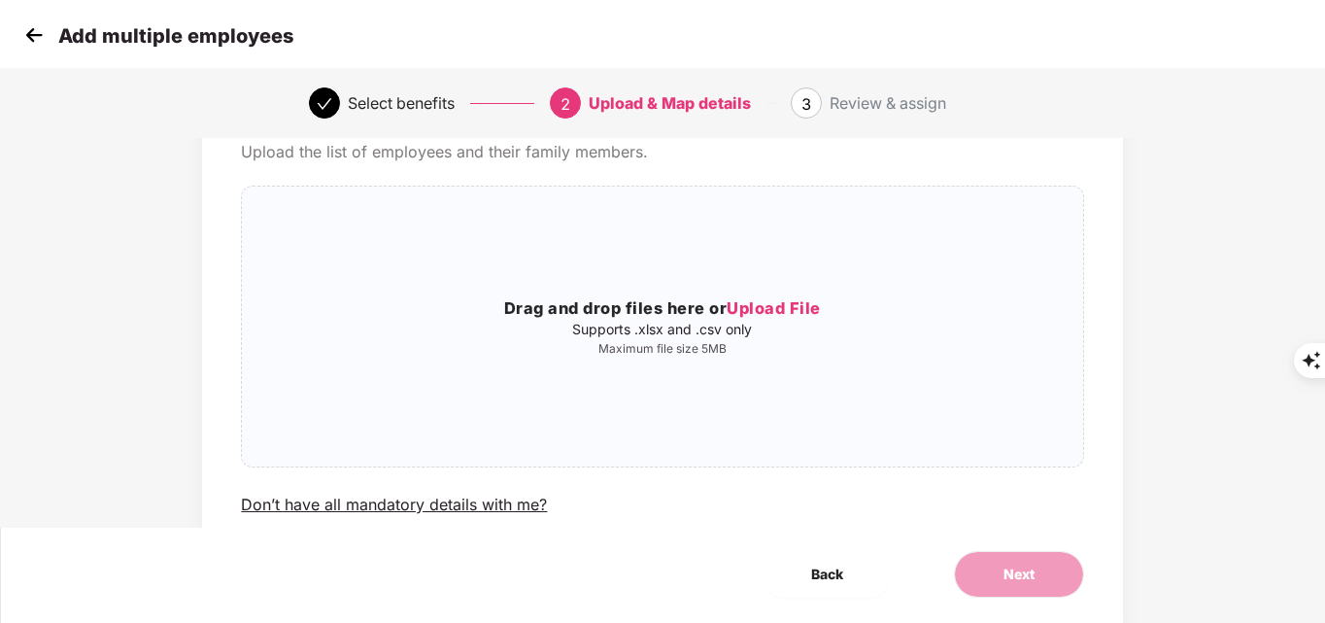
scroll to position [0, 0]
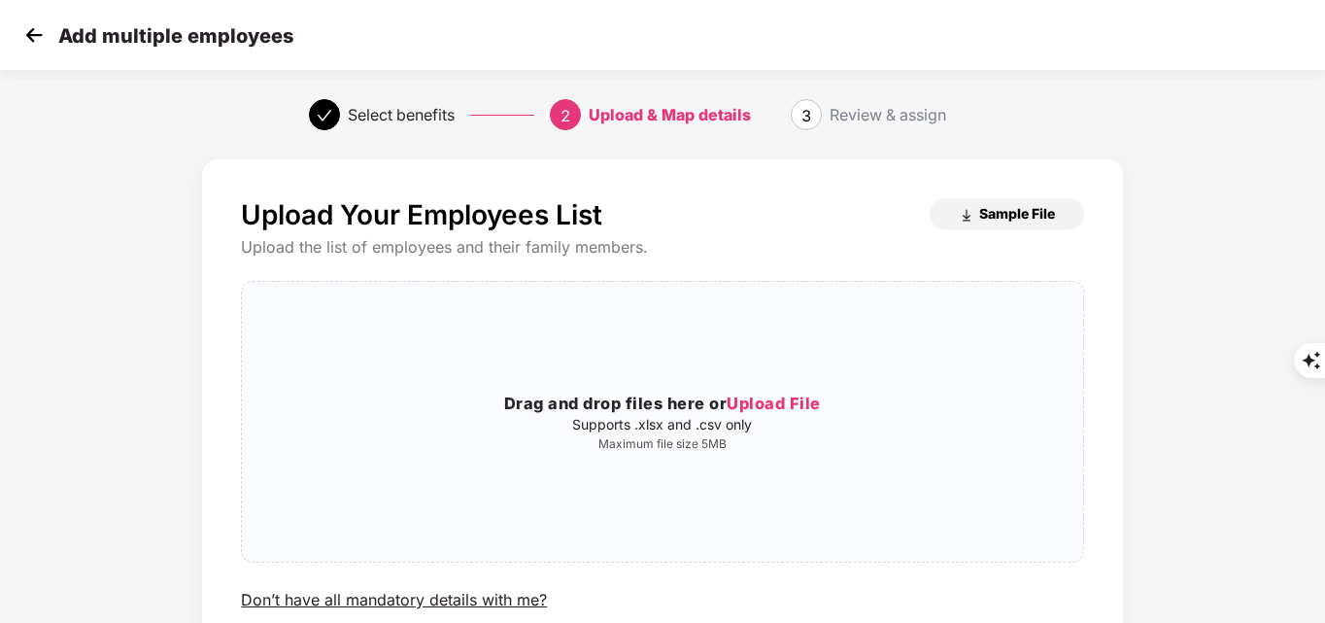
click at [994, 214] on span "Sample File" at bounding box center [1017, 213] width 76 height 18
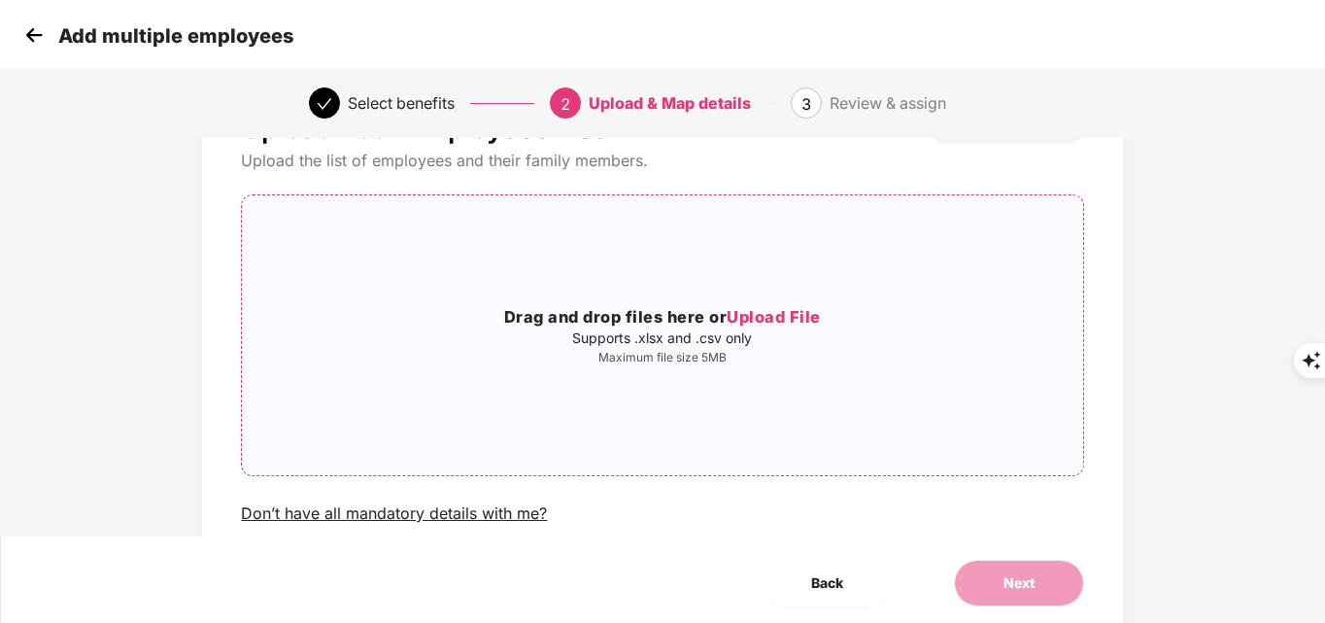
scroll to position [157, 0]
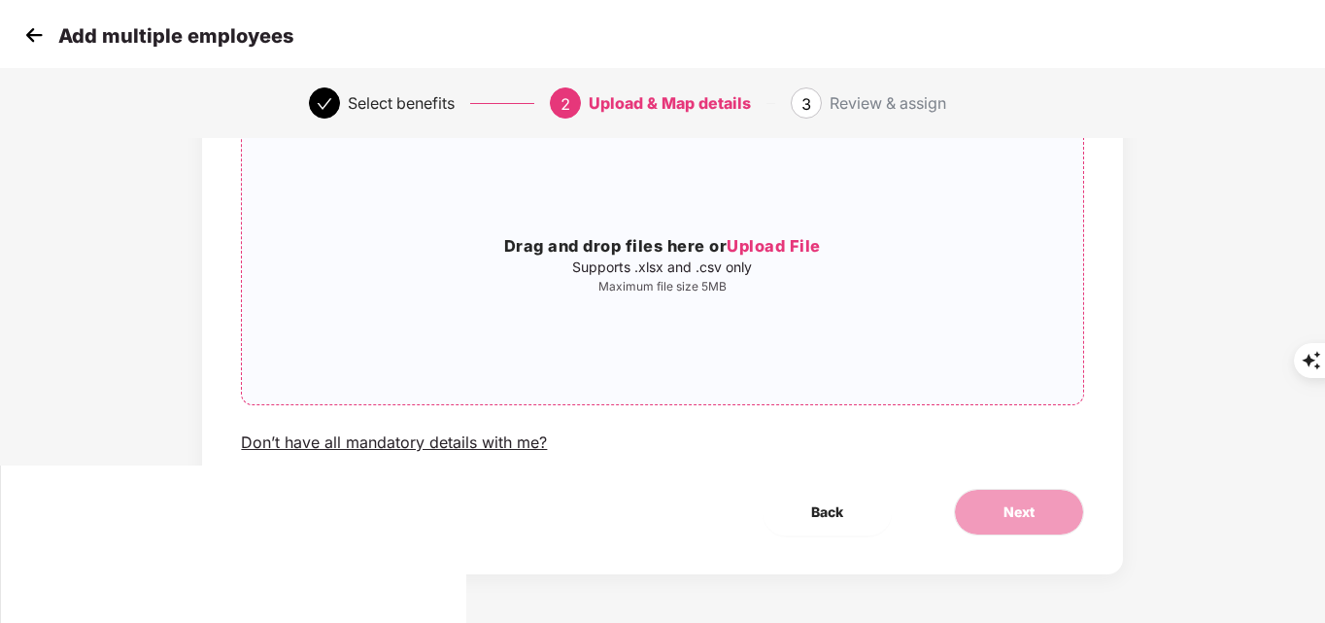
click at [752, 239] on span "Upload File" at bounding box center [774, 245] width 94 height 19
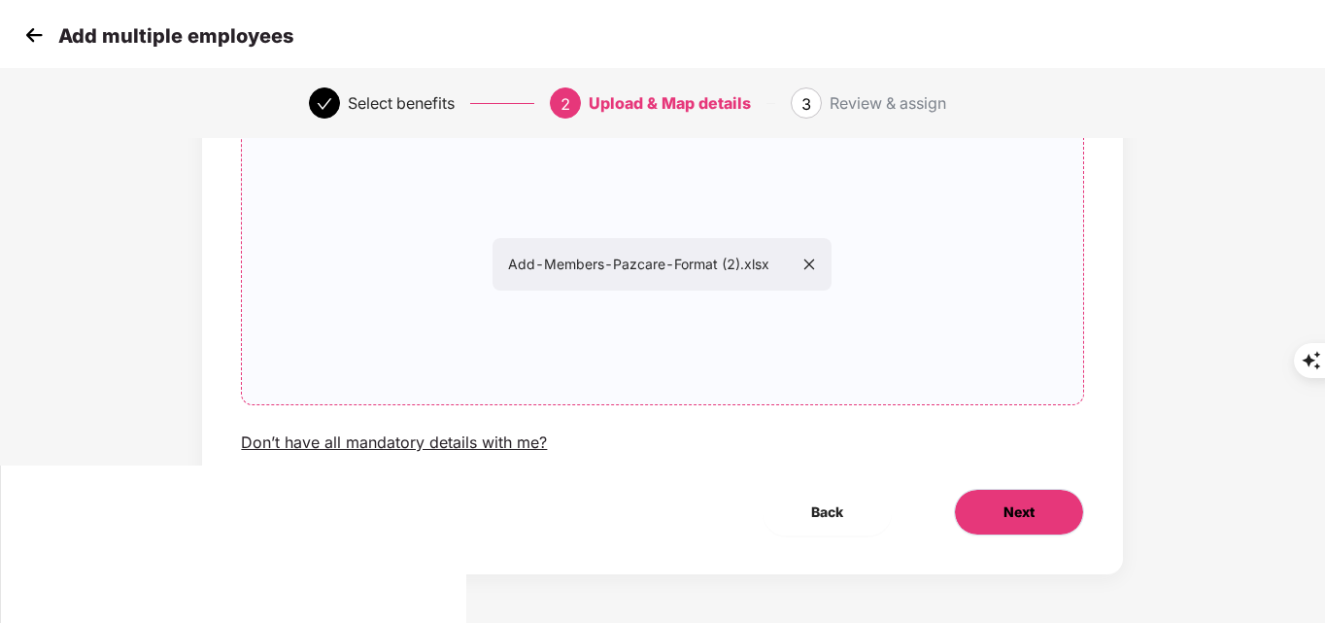
click at [1046, 519] on button "Next" at bounding box center [1019, 512] width 130 height 47
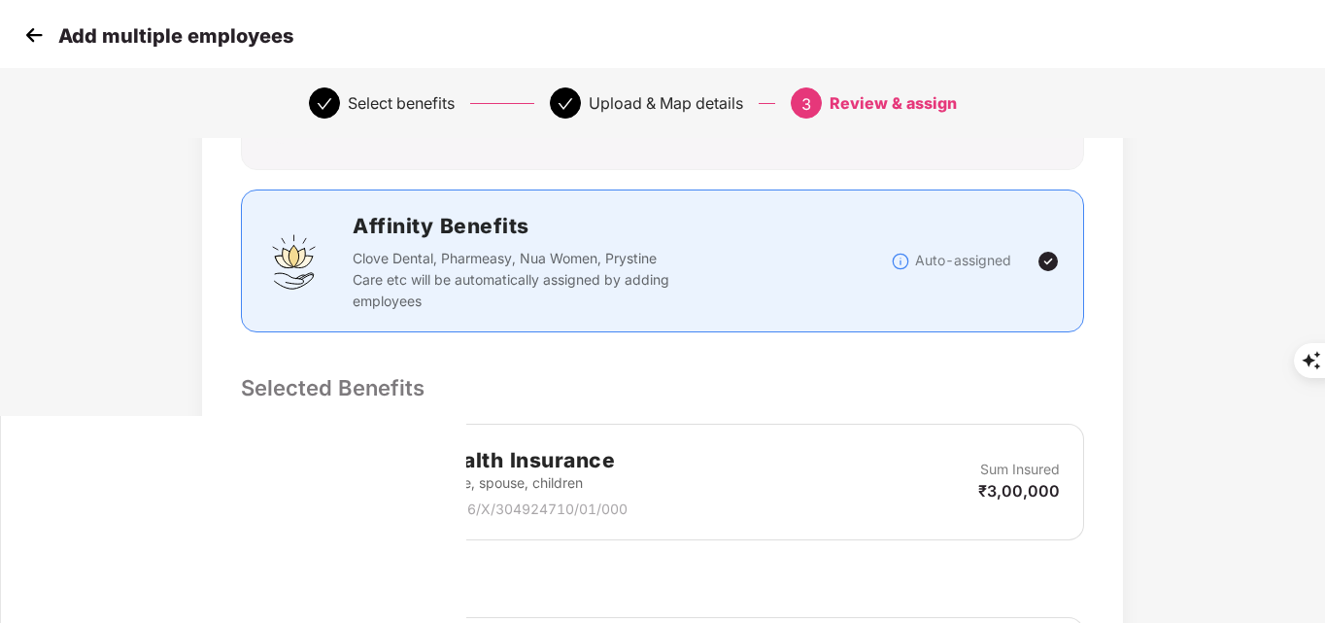
scroll to position [389, 0]
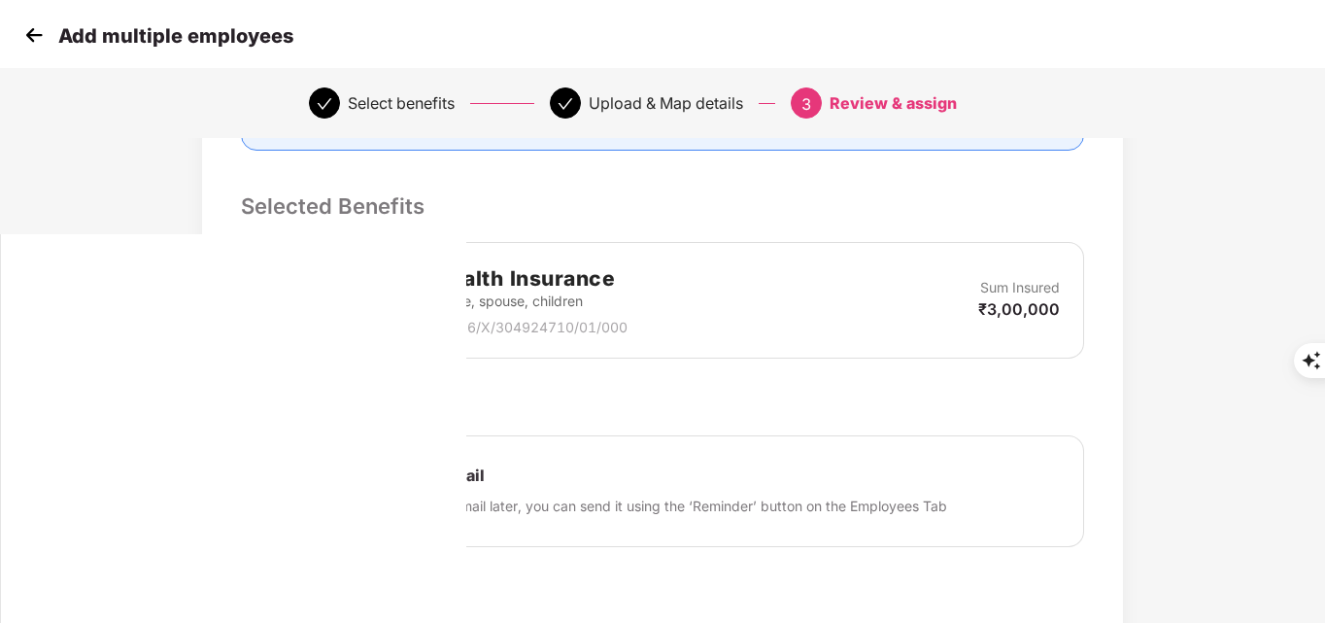
click at [288, 481] on div "Send Onboarding Email If you plan to send this email later, you can send it usi…" at bounding box center [662, 491] width 842 height 112
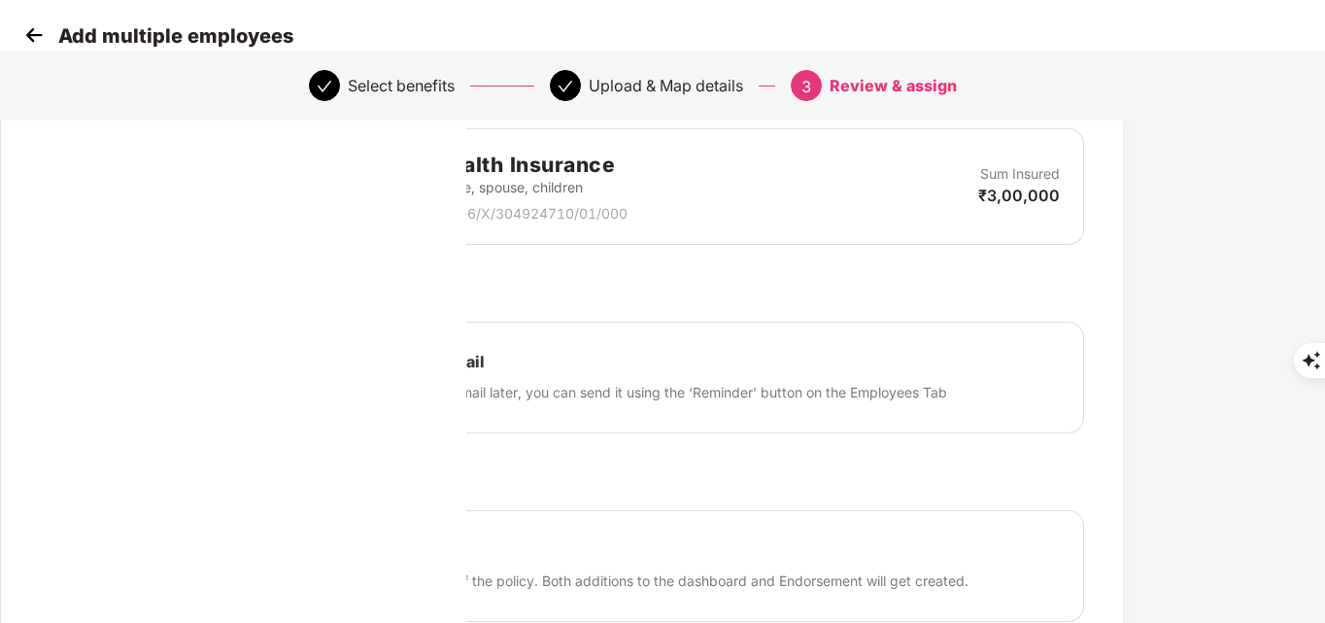
scroll to position [670, 0]
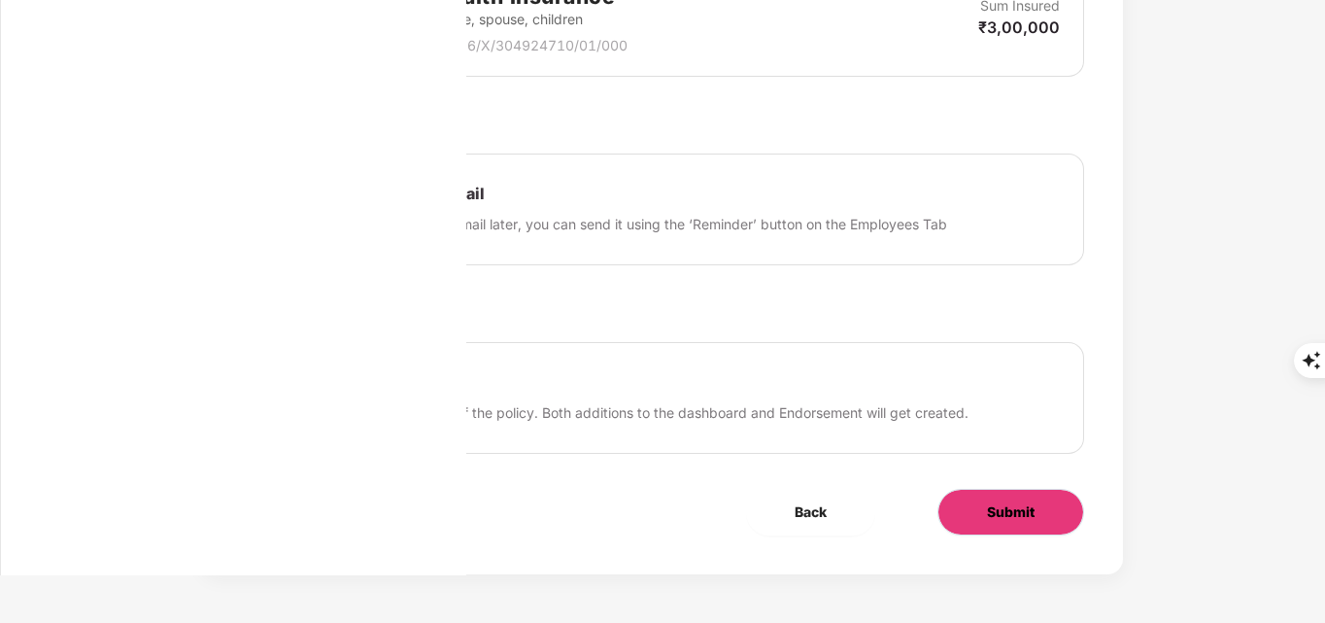
click at [963, 517] on button "Submit" at bounding box center [1011, 512] width 147 height 47
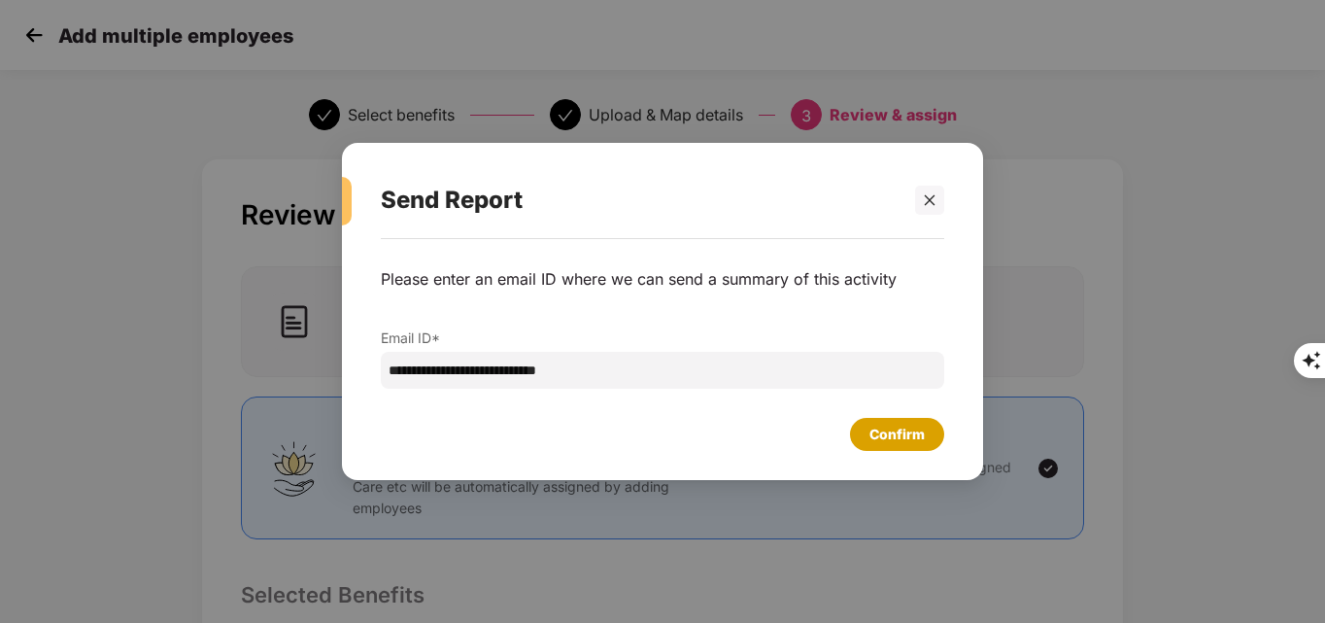
click at [893, 441] on div "Confirm" at bounding box center [896, 434] width 55 height 21
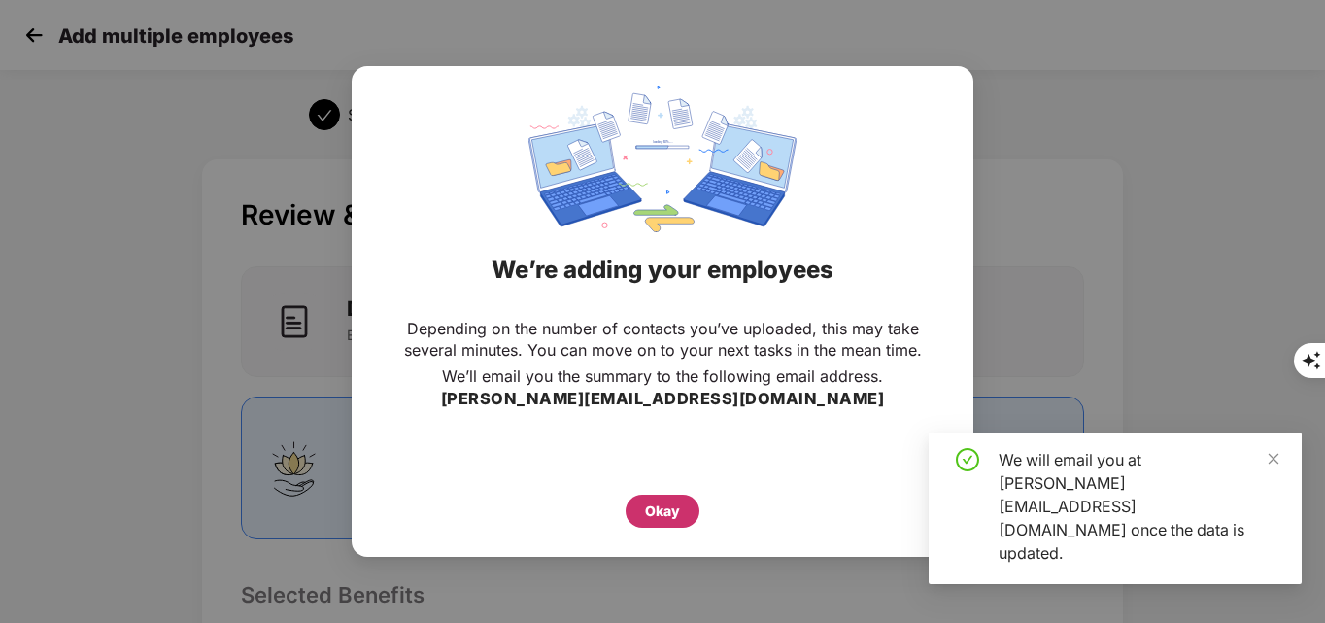
click at [663, 503] on div "Okay" at bounding box center [662, 510] width 35 height 21
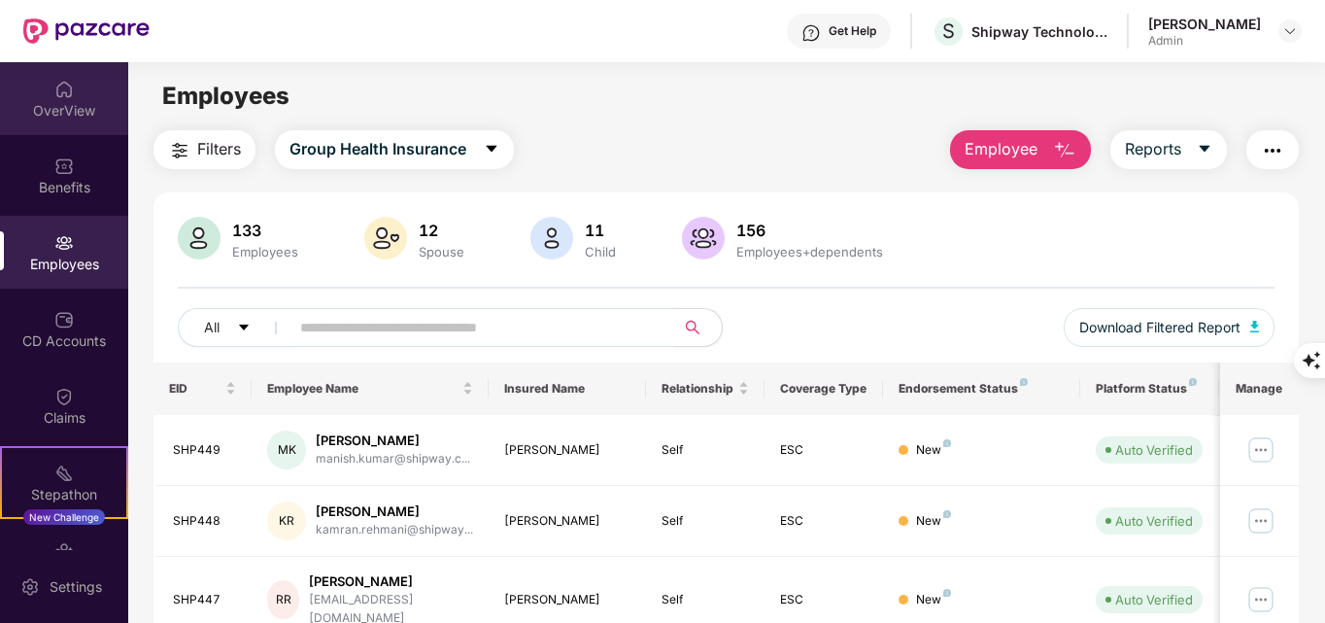
click at [47, 104] on div "OverView" at bounding box center [64, 110] width 128 height 19
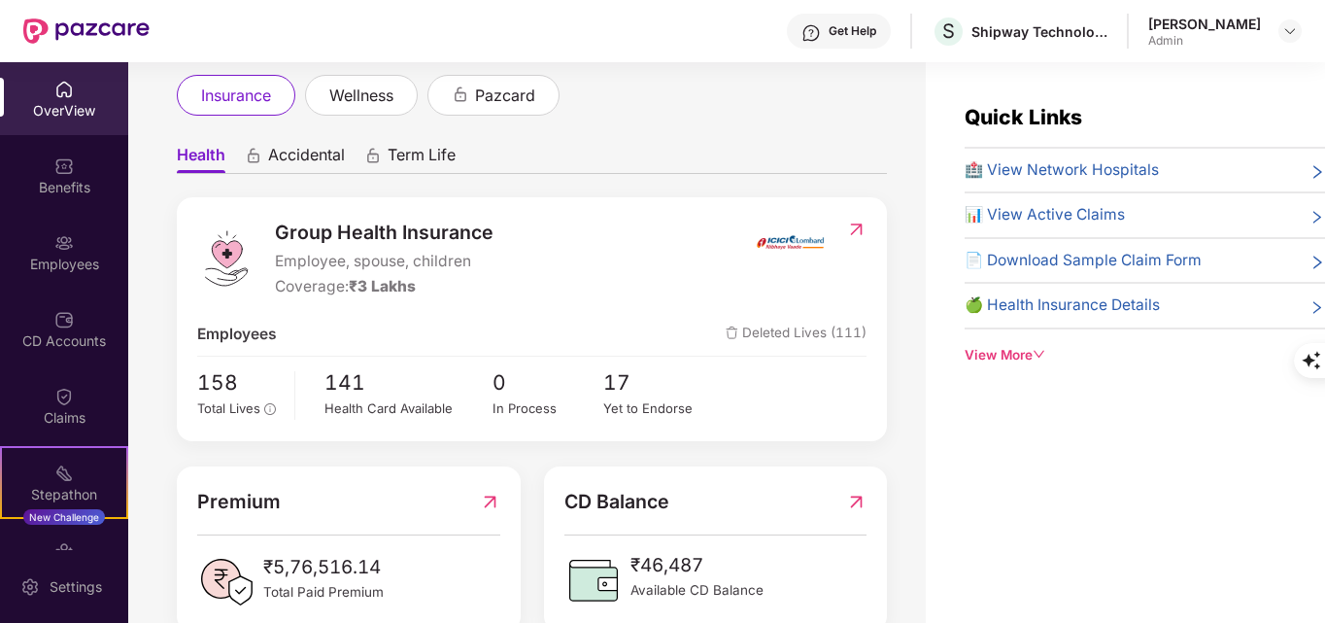
scroll to position [85, 0]
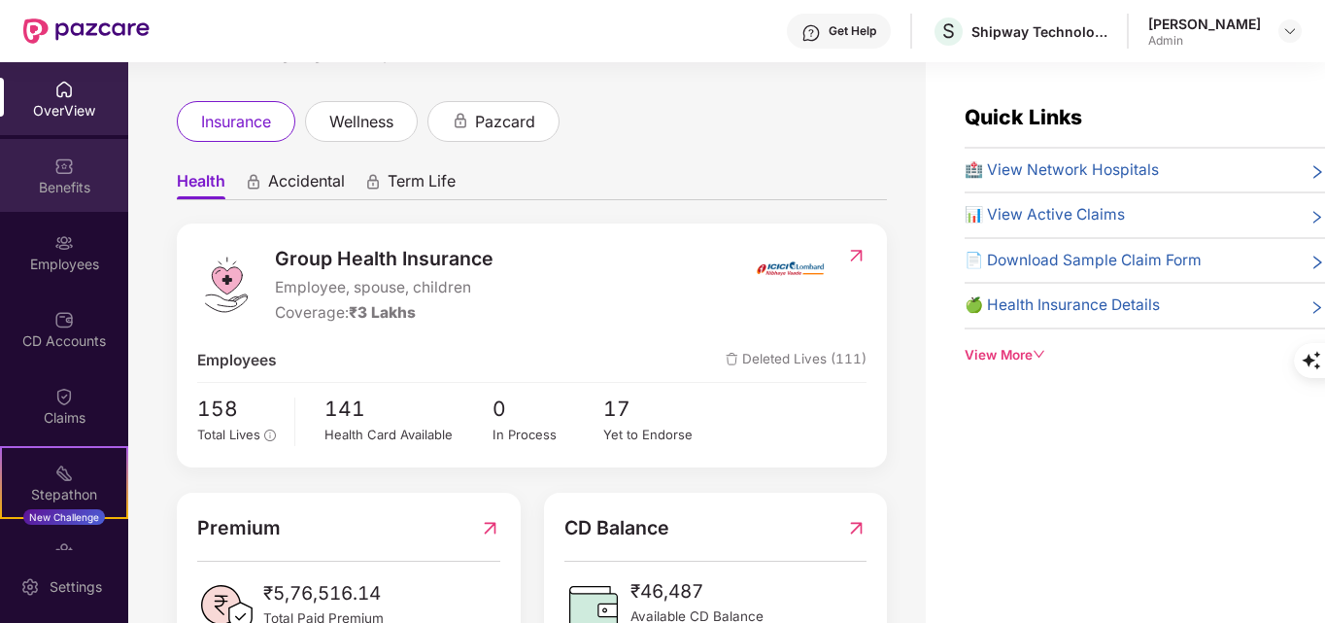
click at [63, 173] on img at bounding box center [63, 165] width 19 height 19
